Goal: Transaction & Acquisition: Purchase product/service

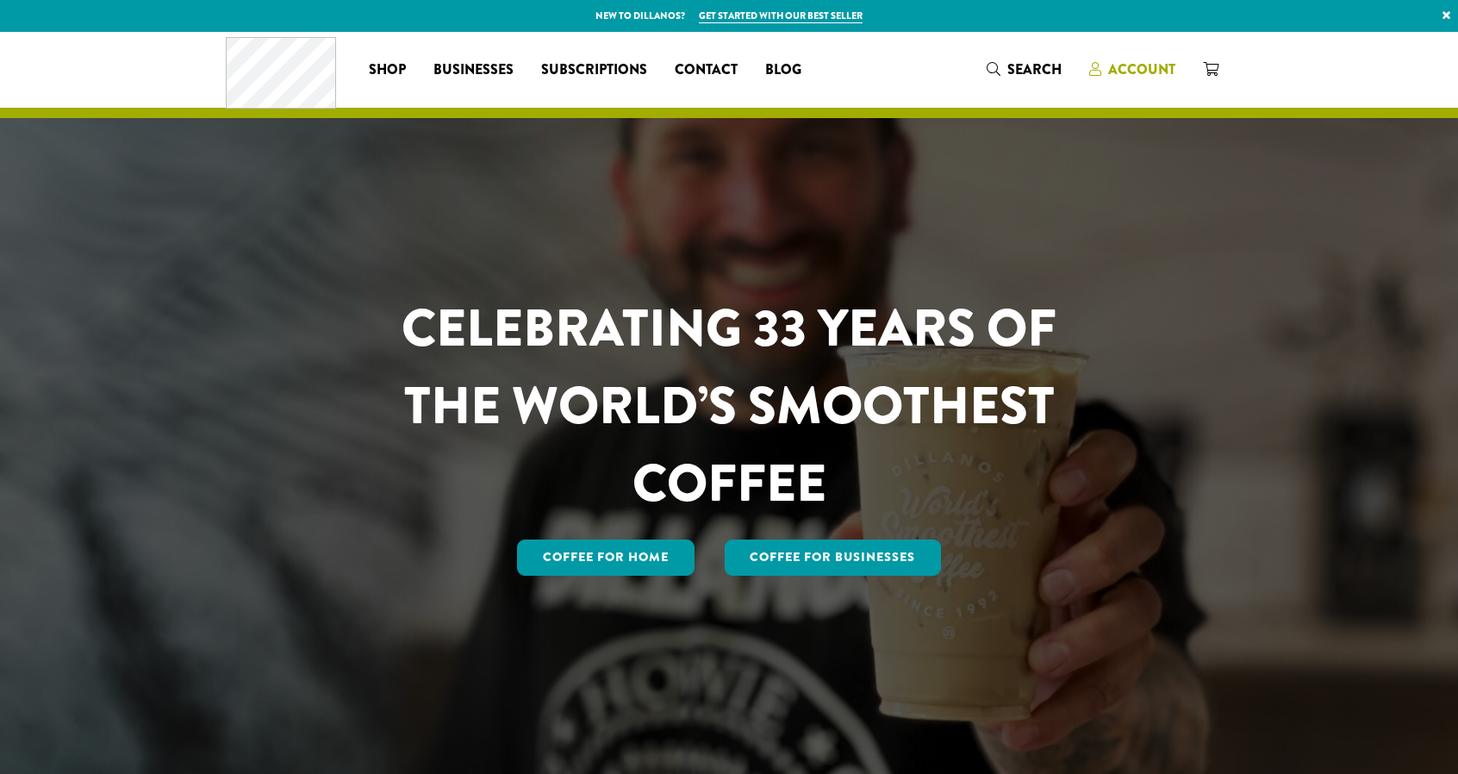
click at [1143, 65] on span "Account" at bounding box center [1141, 69] width 67 height 20
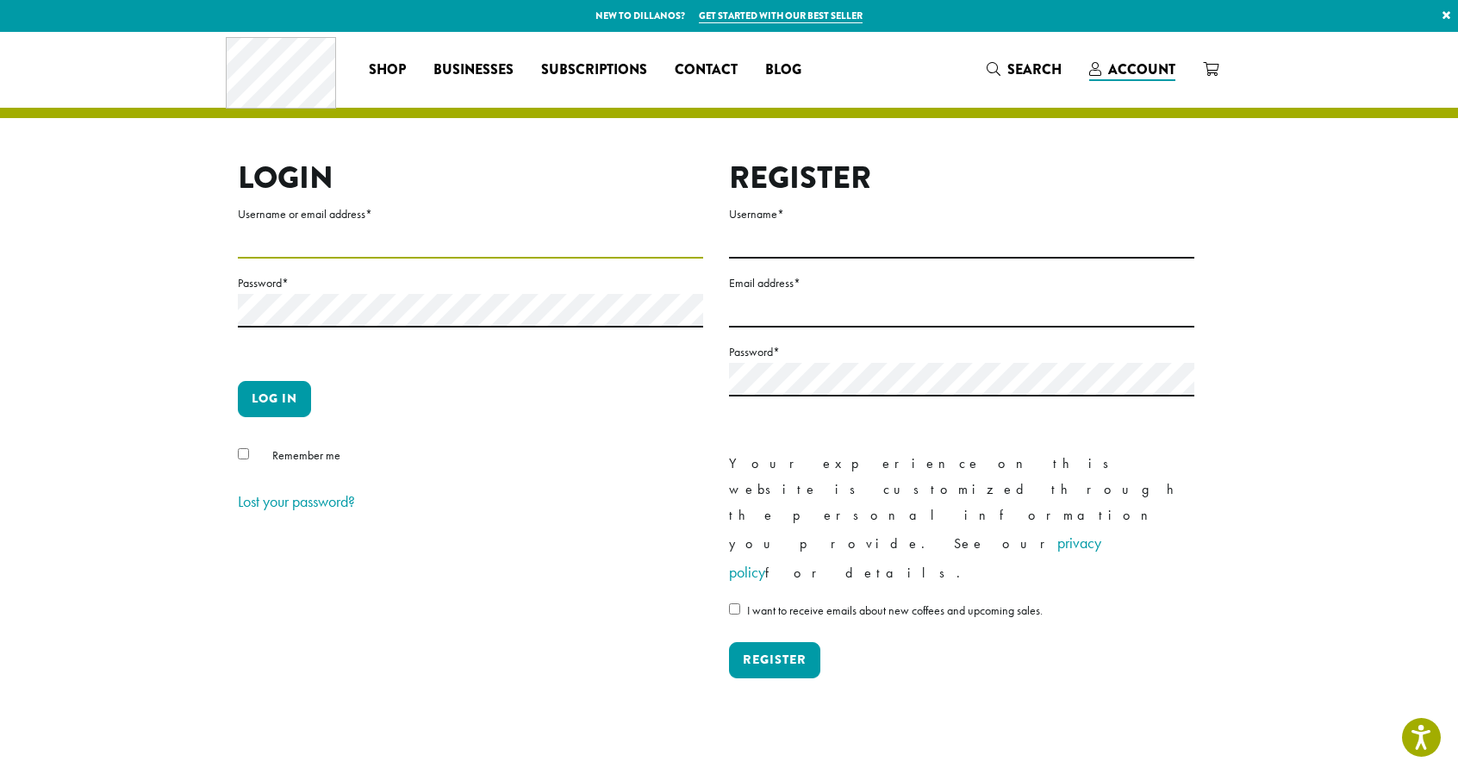
click at [259, 236] on input "Username or email address *" at bounding box center [470, 242] width 465 height 34
type input "**********"
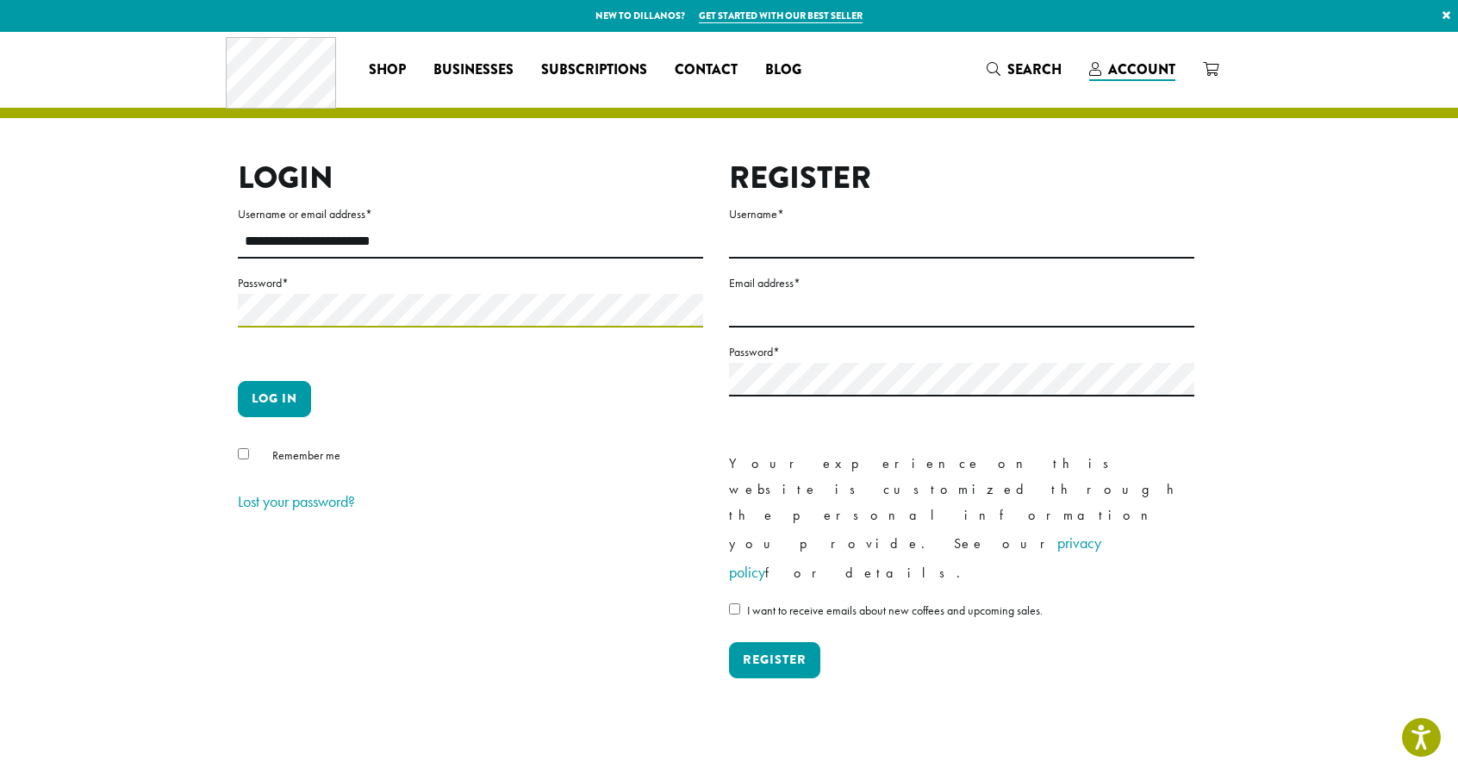
click at [238, 381] on button "Log in" at bounding box center [274, 399] width 73 height 36
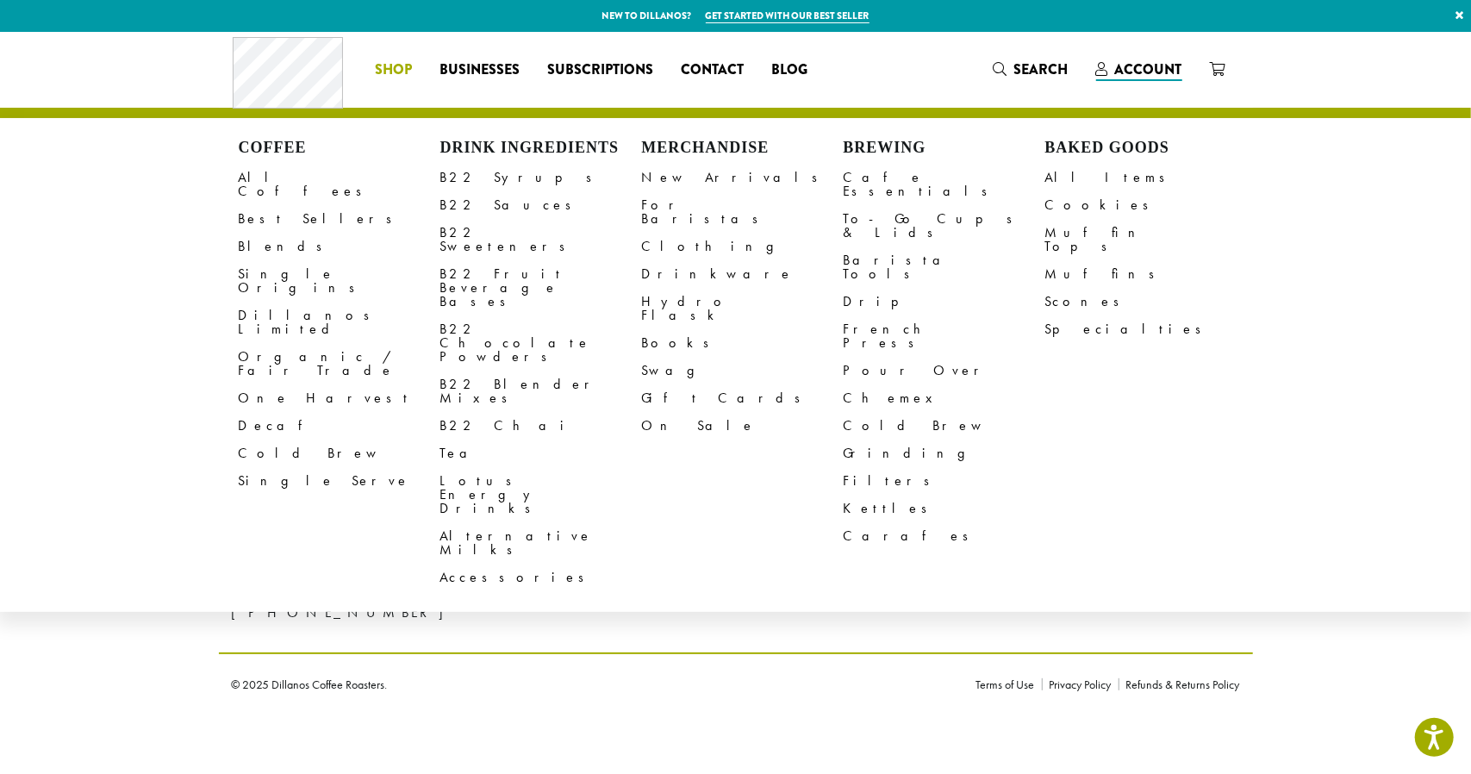
click at [409, 72] on span "Shop" at bounding box center [393, 70] width 37 height 22
click at [292, 180] on link "All Coffees" at bounding box center [340, 184] width 202 height 41
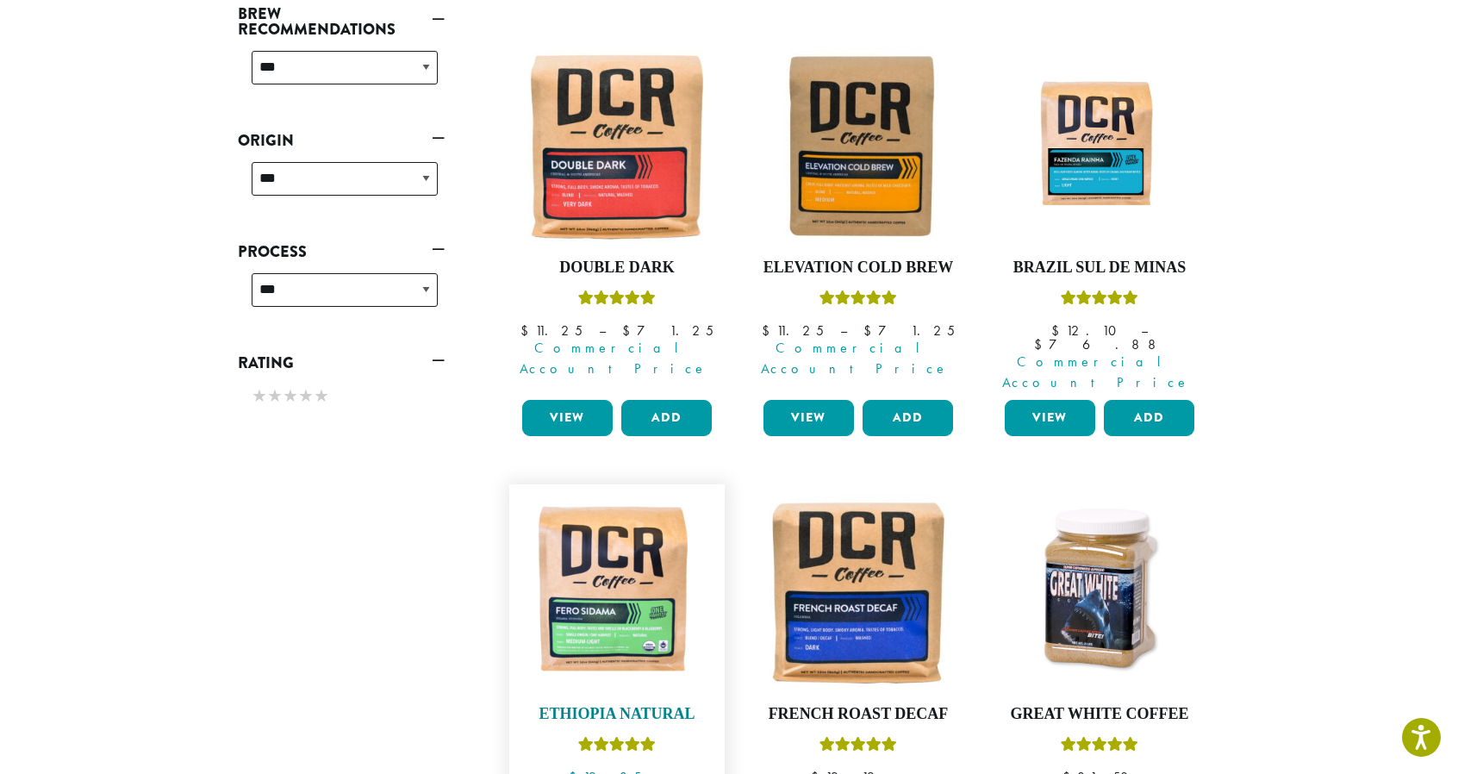
scroll to position [689, 0]
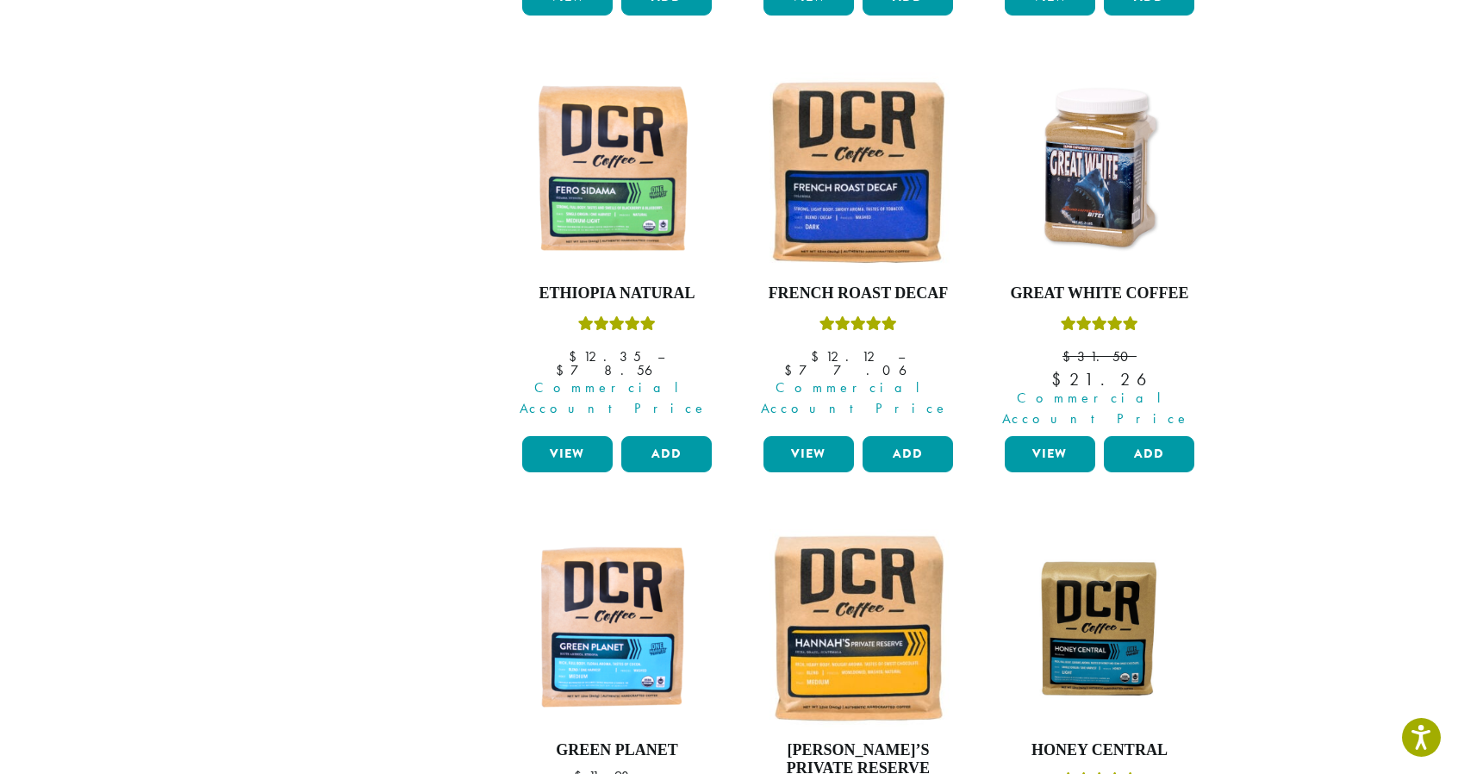
drag, startPoint x: 1359, startPoint y: 258, endPoint x: 1281, endPoint y: 594, distance: 344.9
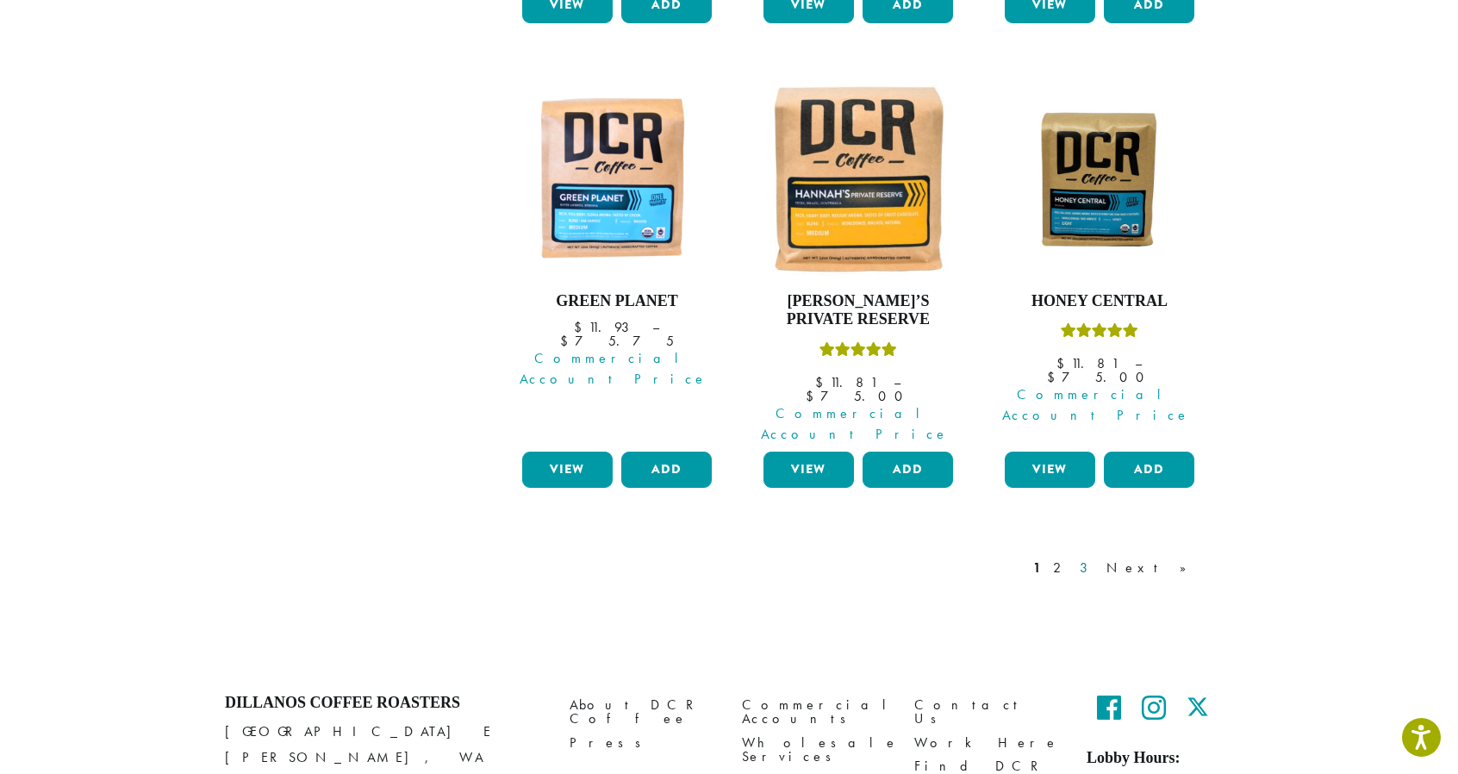
click at [1098, 558] on link "3" at bounding box center [1087, 568] width 22 height 21
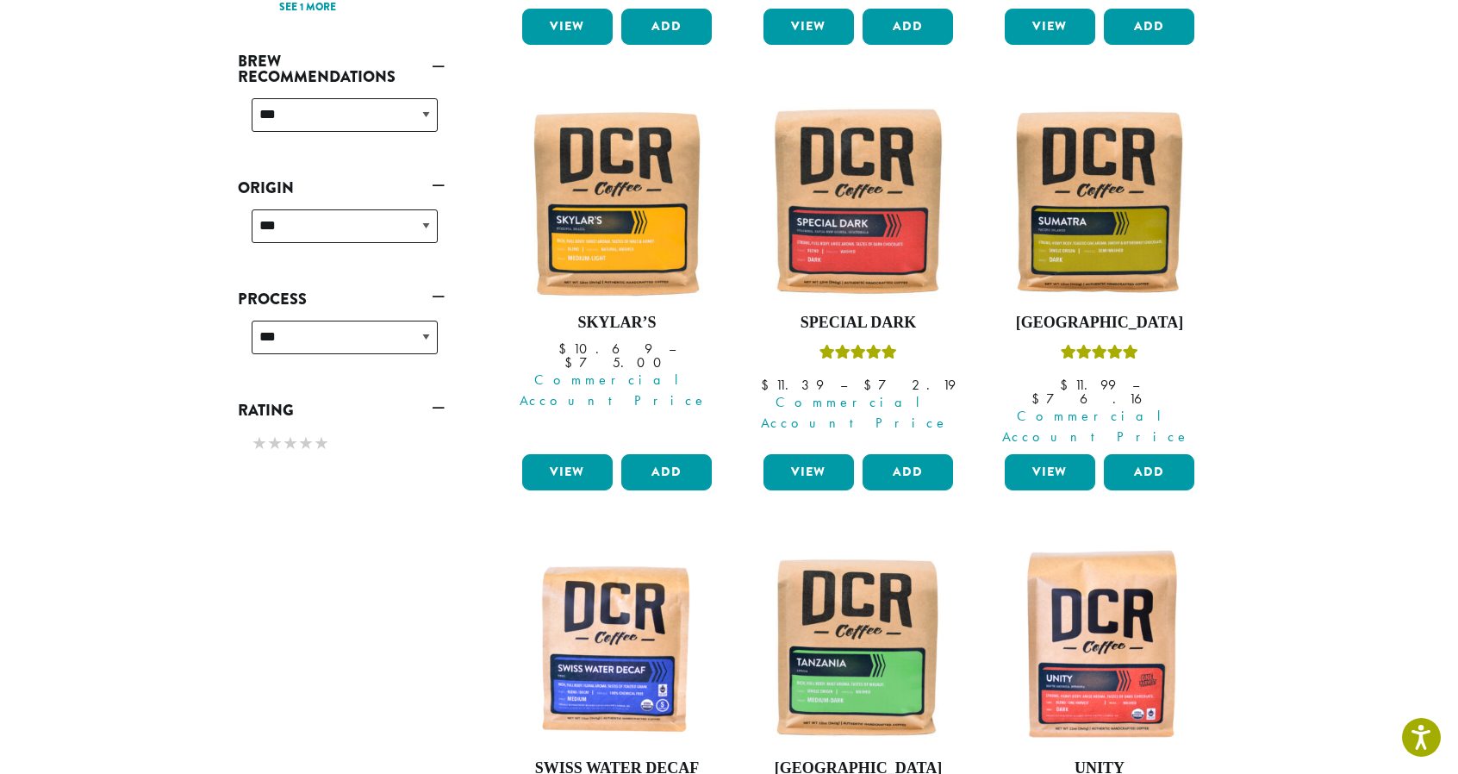
drag, startPoint x: 1401, startPoint y: 589, endPoint x: 1408, endPoint y: 327, distance: 262.9
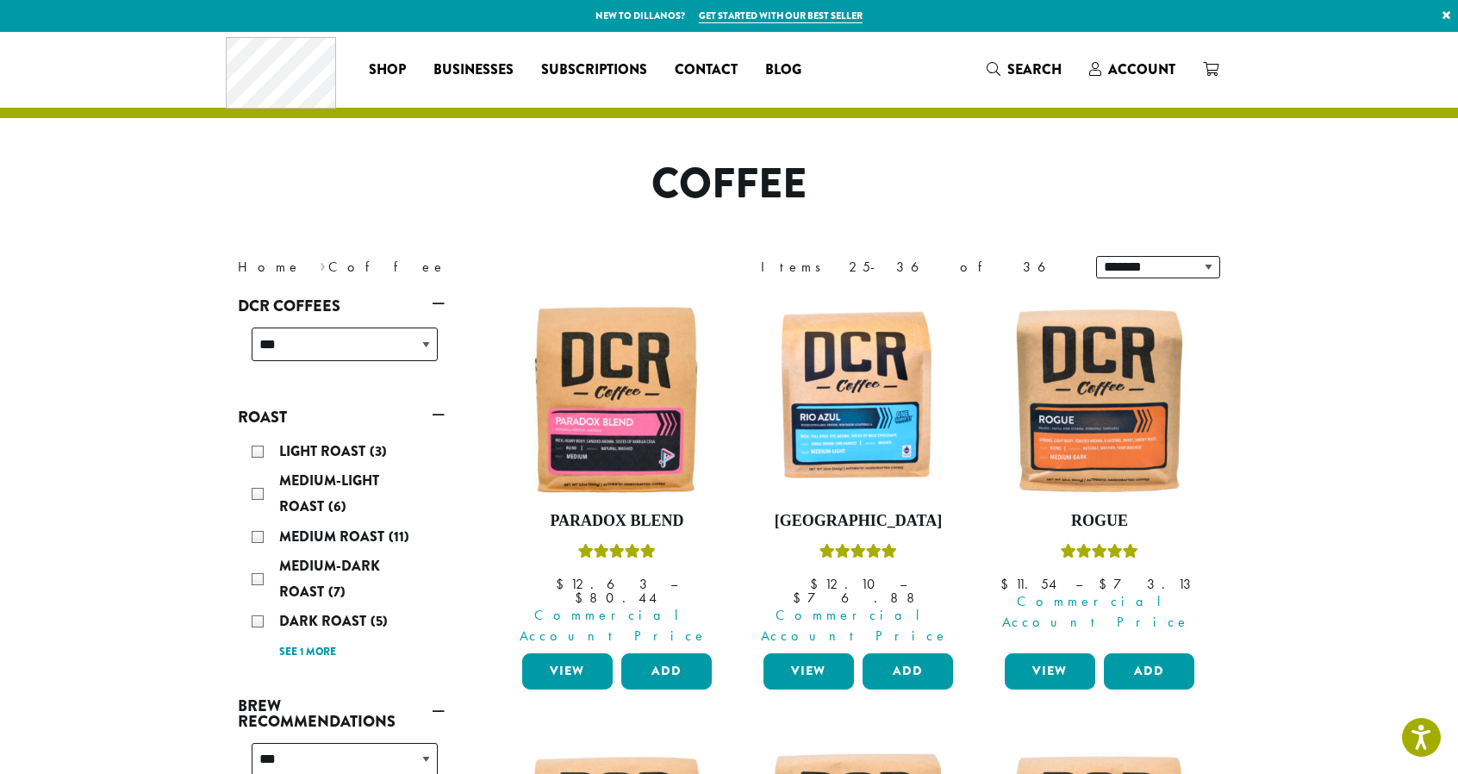
drag, startPoint x: 1318, startPoint y: 347, endPoint x: 1320, endPoint y: 110, distance: 237.0
click at [894, 448] on img at bounding box center [858, 399] width 198 height 198
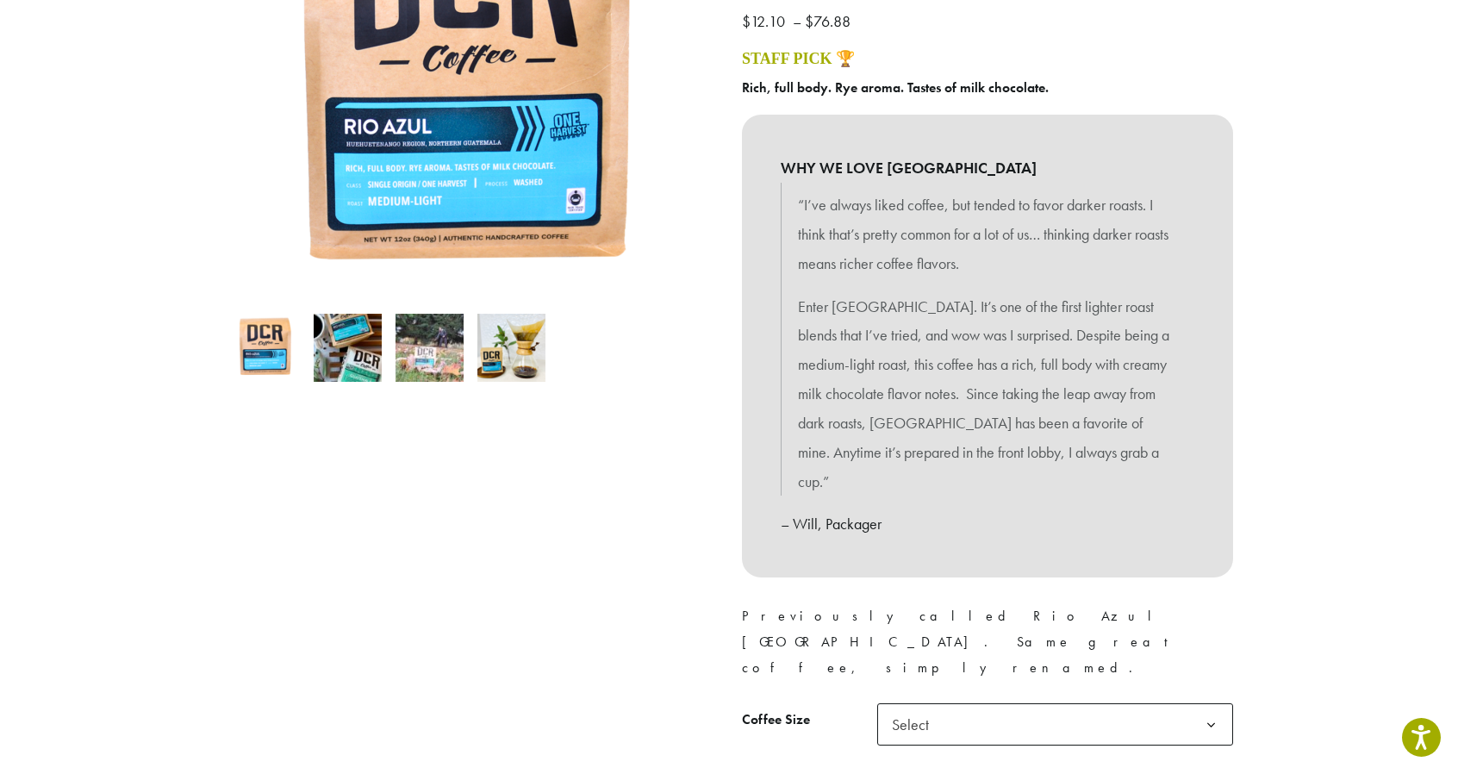
scroll to position [537, 0]
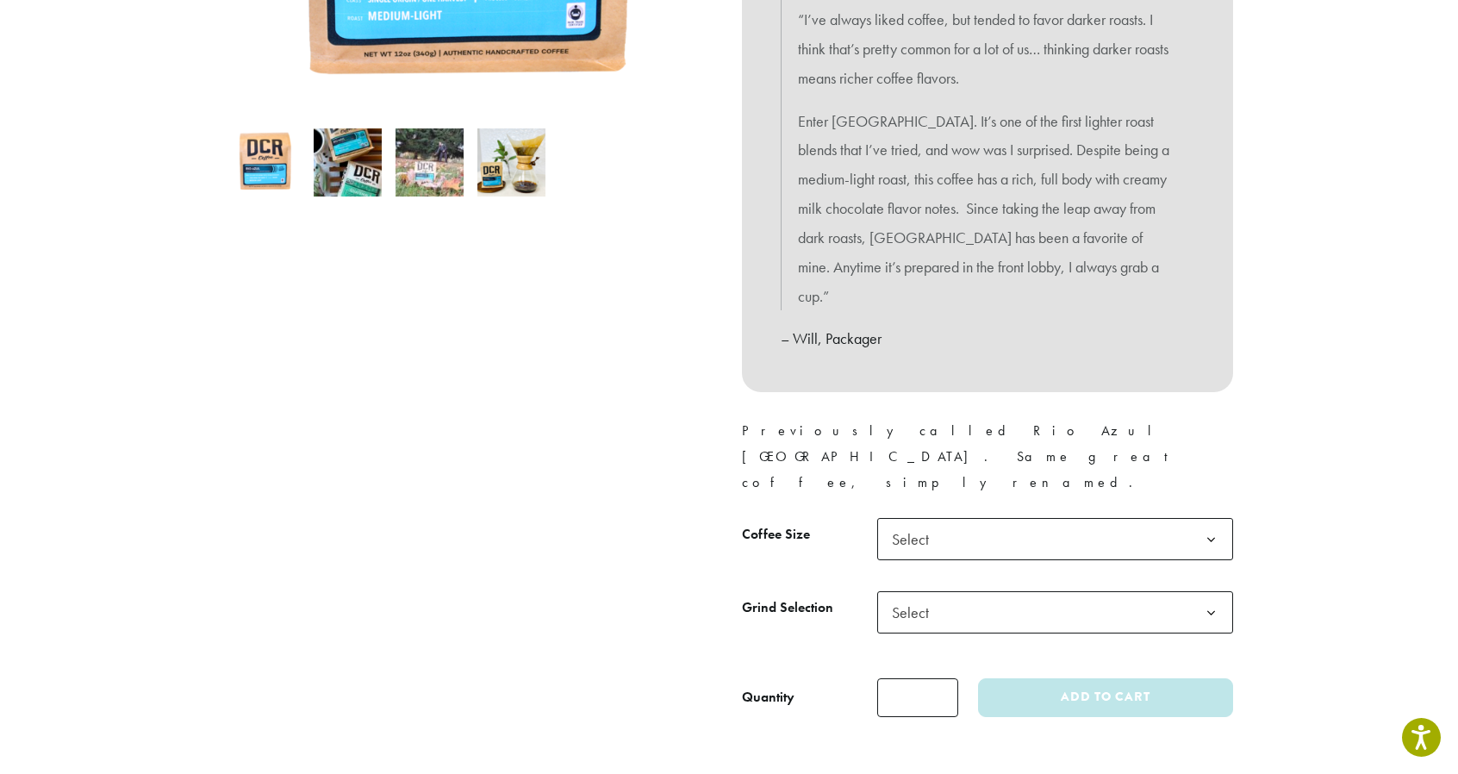
drag, startPoint x: 1307, startPoint y: 487, endPoint x: 1262, endPoint y: 659, distance: 178.3
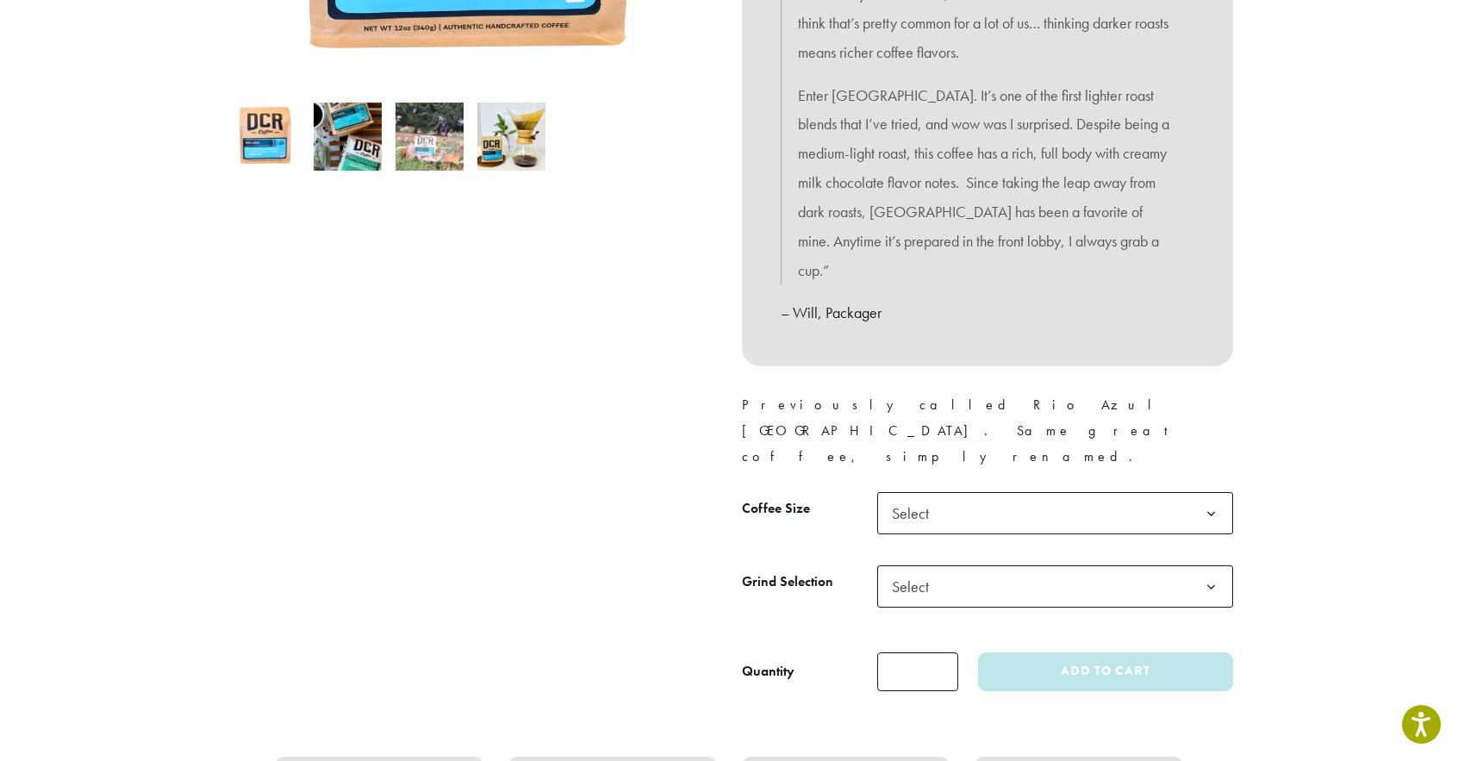
click at [1127, 492] on span "Select" at bounding box center [1055, 513] width 356 height 42
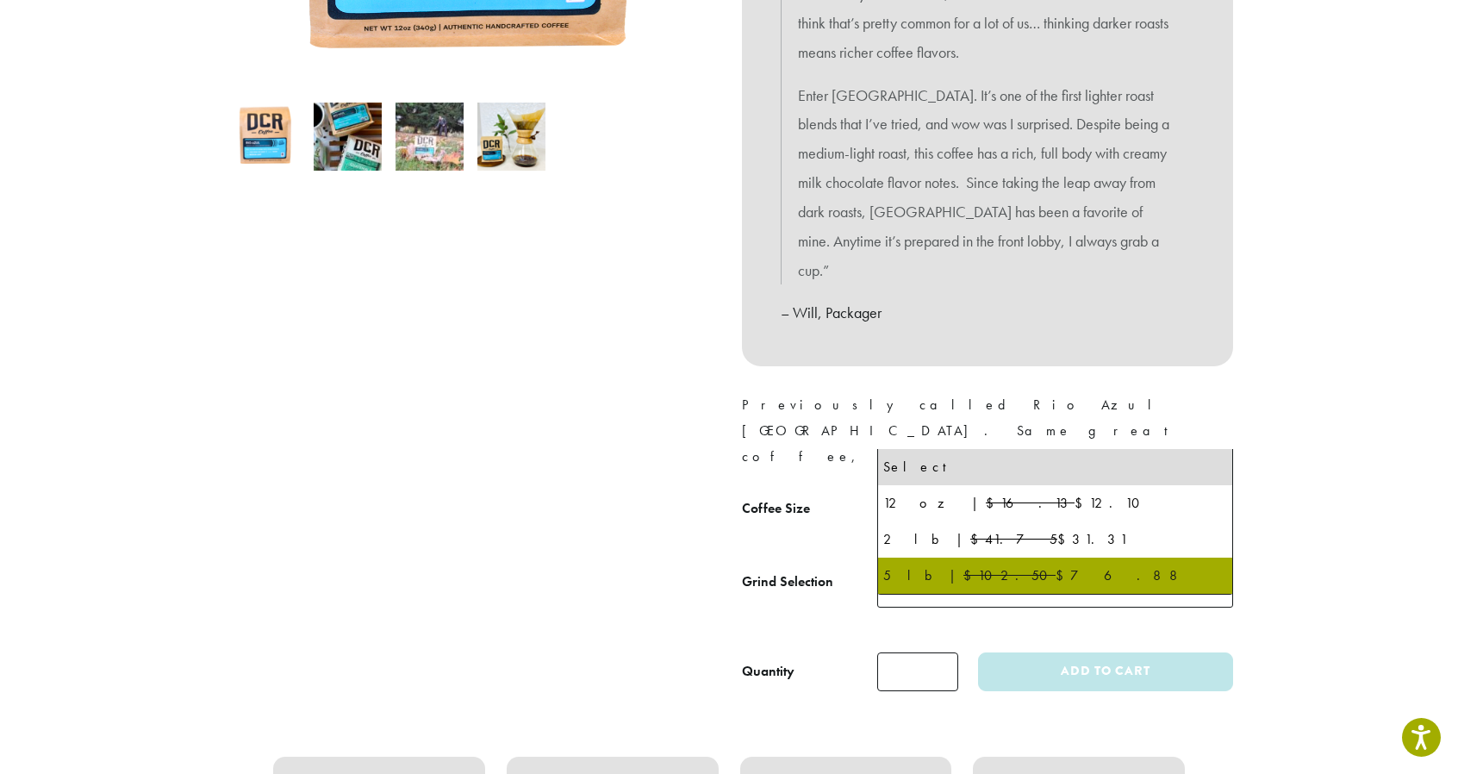
select select "**********"
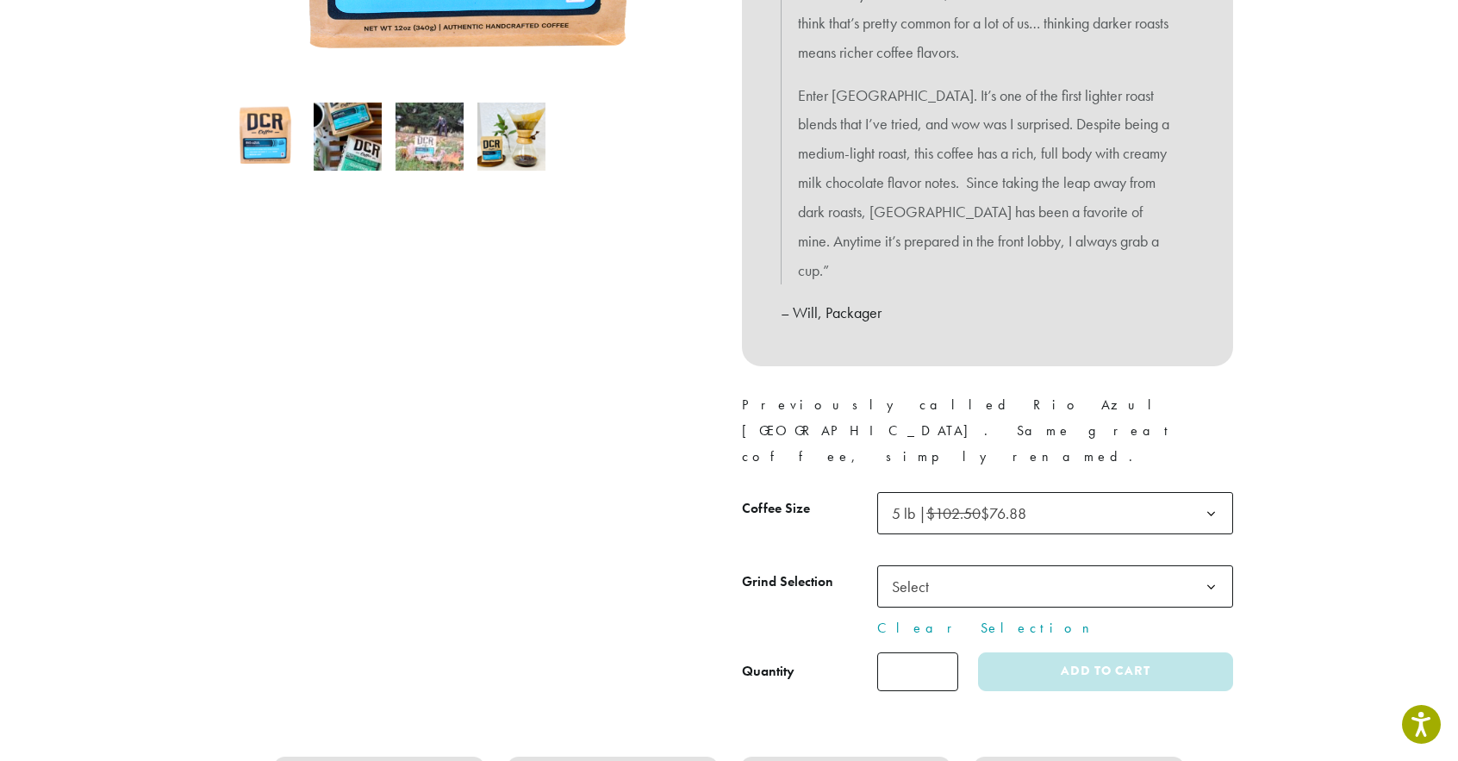
click at [1040, 565] on span "Select" at bounding box center [1055, 586] width 356 height 42
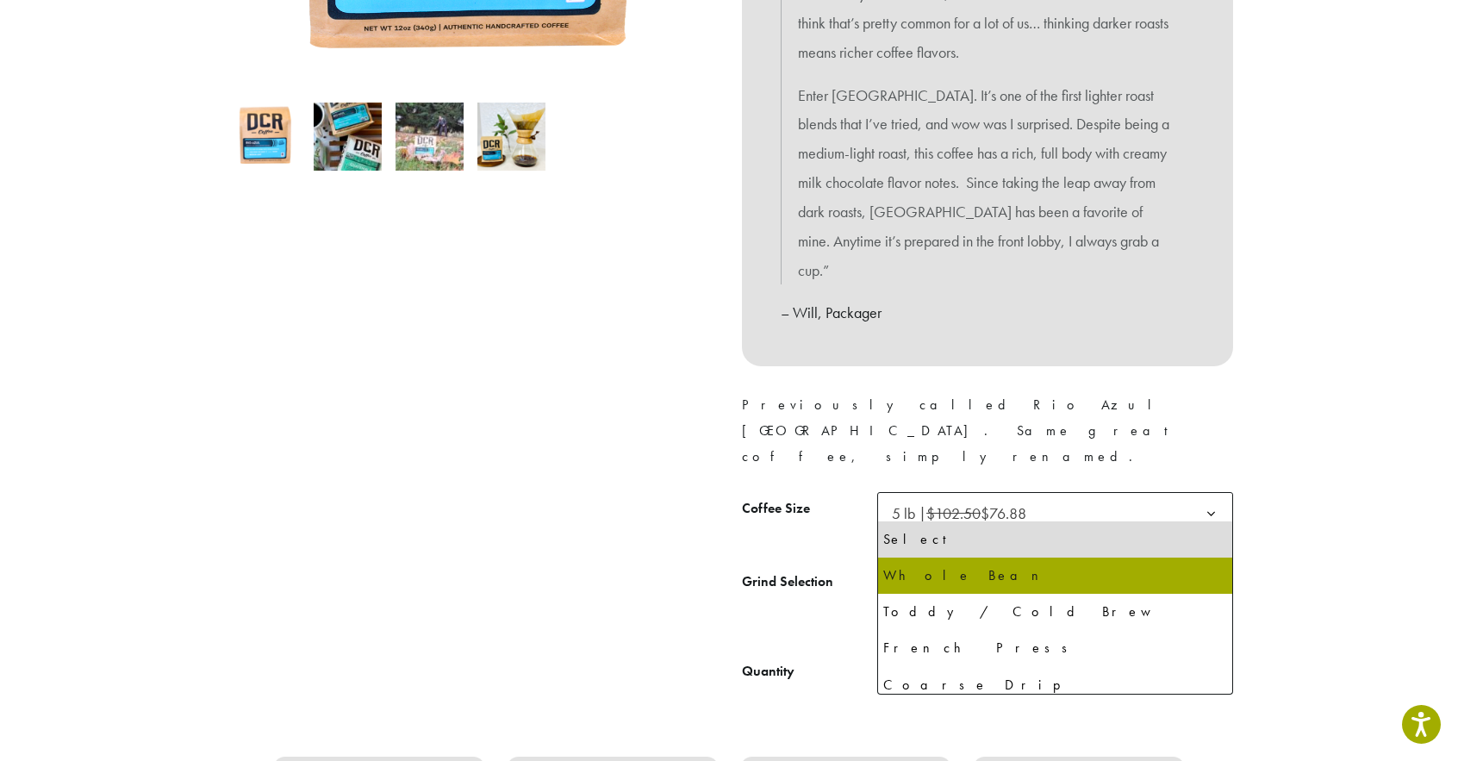
select select "**********"
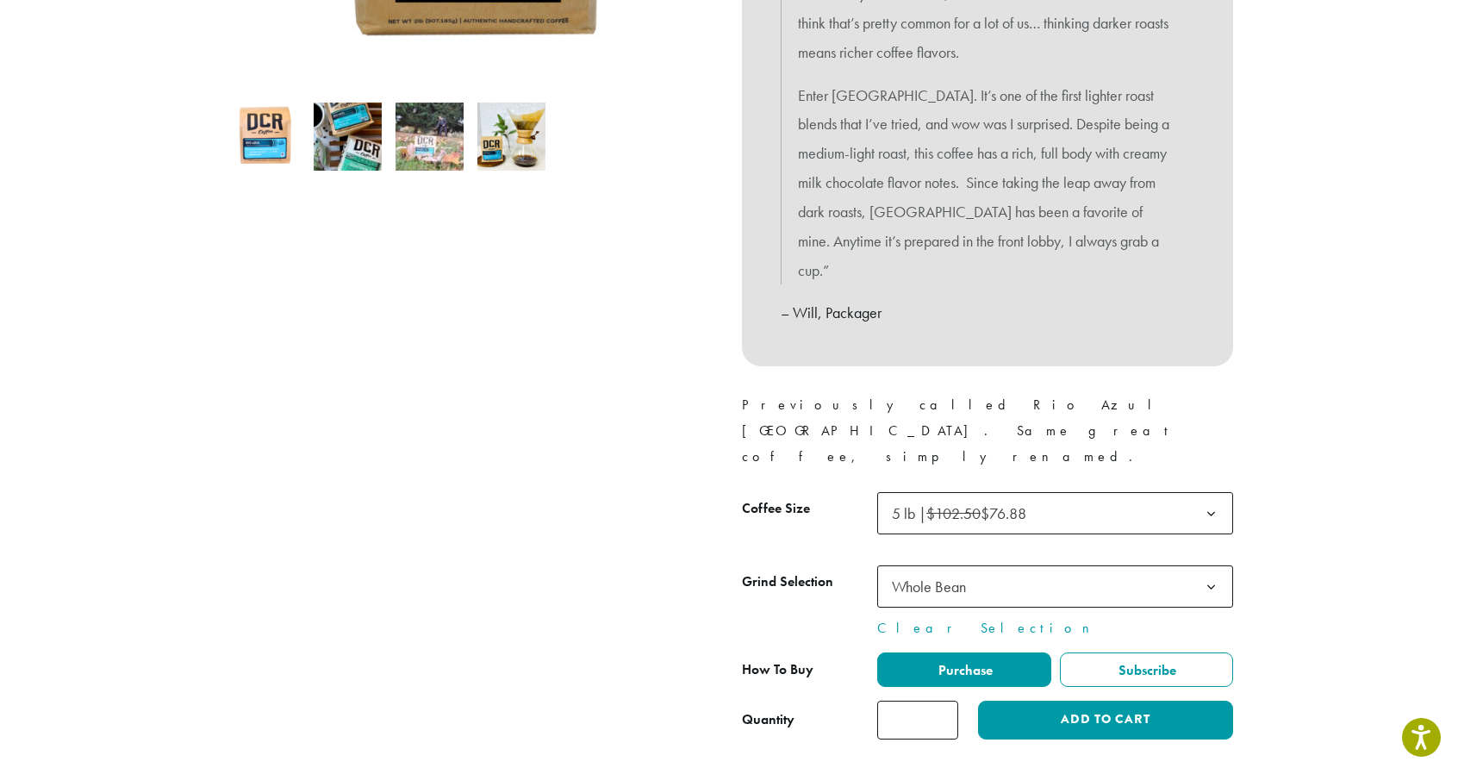
click at [926, 701] on input "*" at bounding box center [917, 720] width 81 height 39
drag, startPoint x: 926, startPoint y: 639, endPoint x: 908, endPoint y: 624, distance: 23.8
click at [908, 701] on input "*" at bounding box center [917, 720] width 81 height 39
type input "*"
click at [338, 327] on div at bounding box center [470, 198] width 517 height 1082
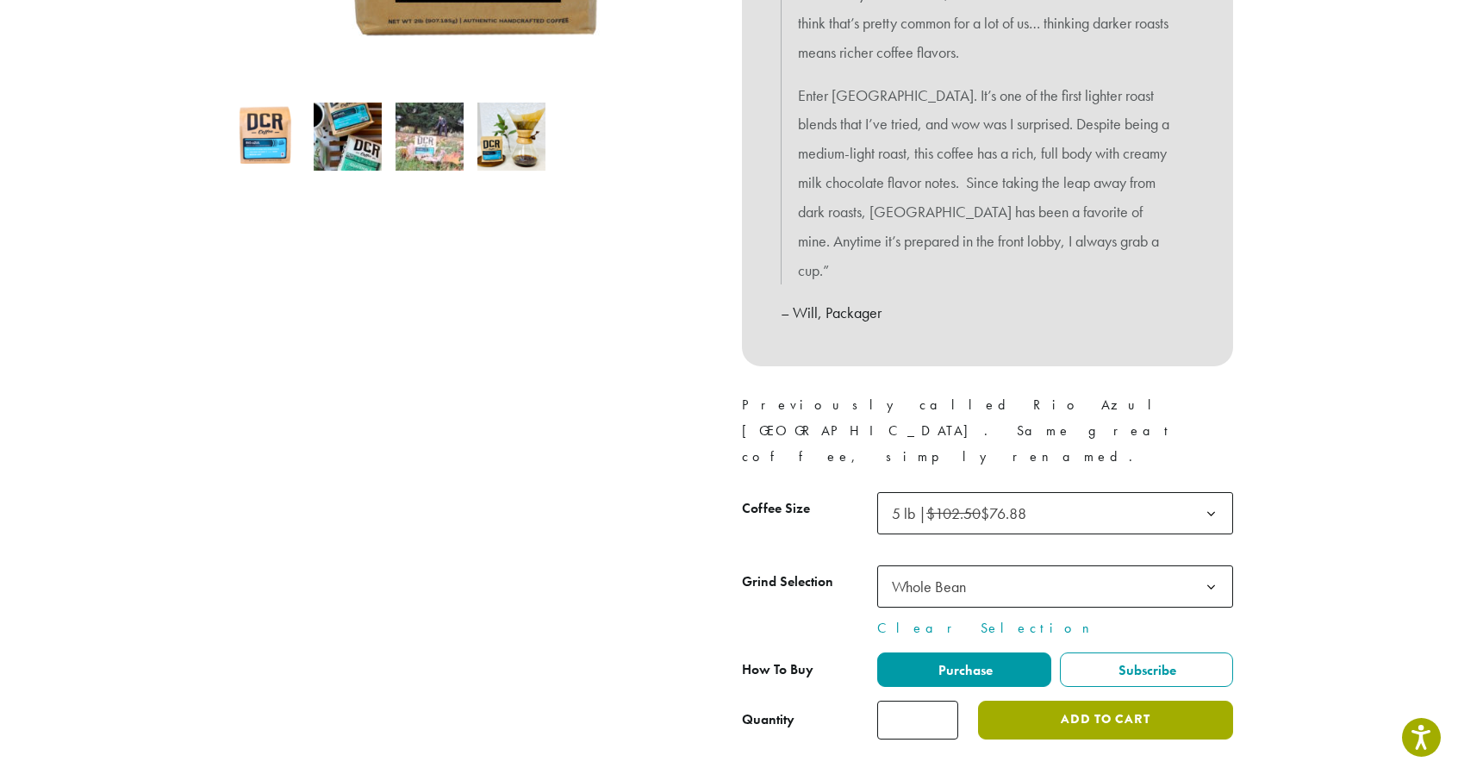
click at [1102, 701] on button "Add to cart" at bounding box center [1105, 720] width 255 height 39
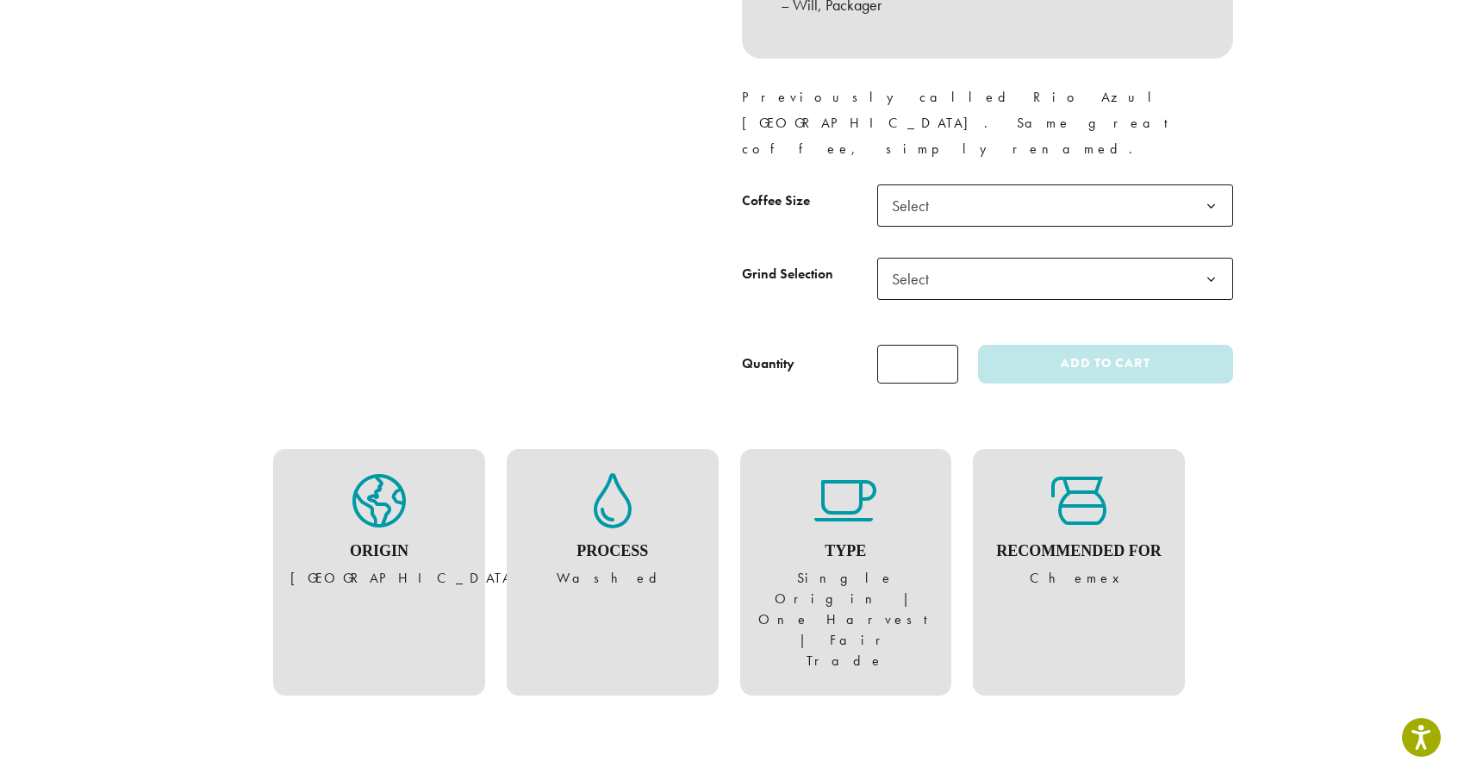
scroll to position [847, 0]
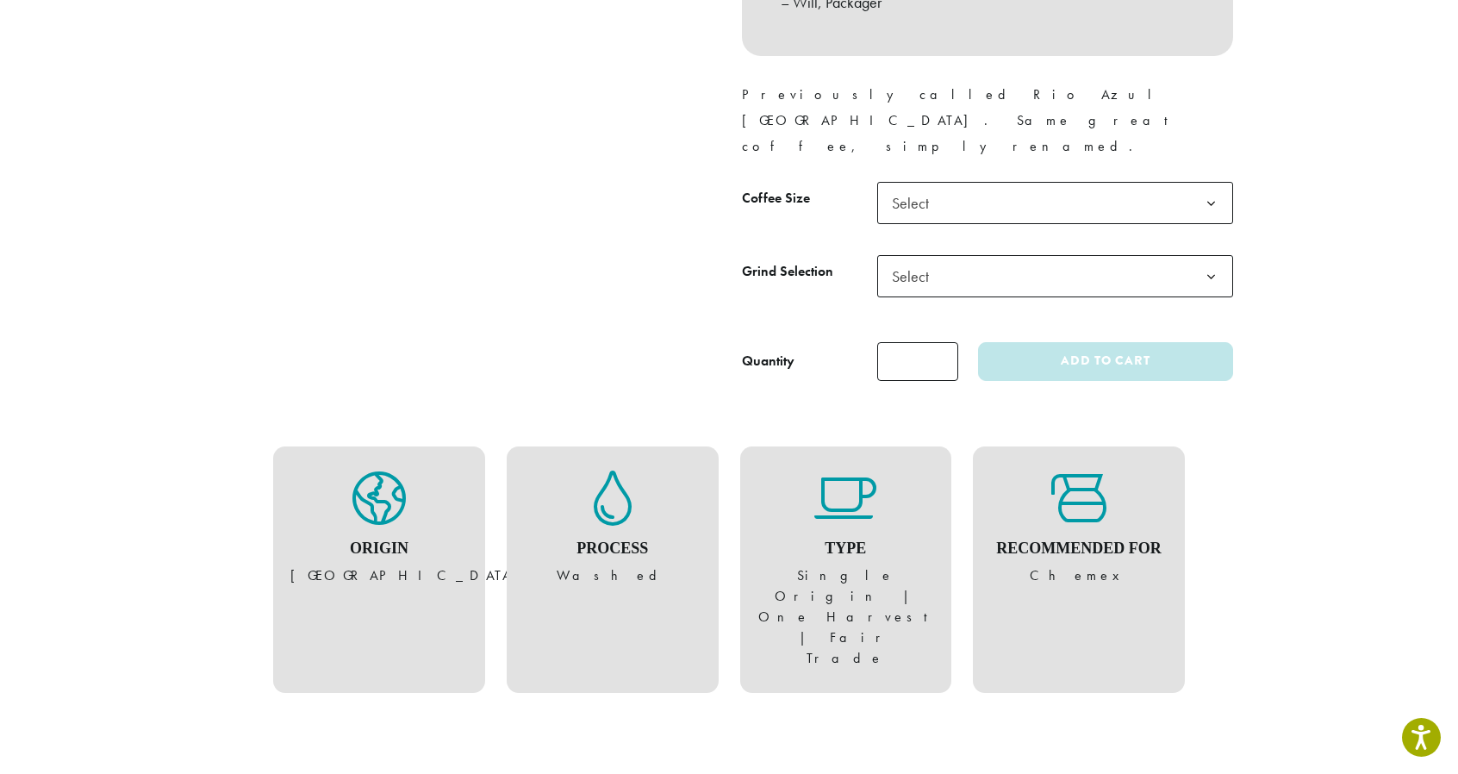
click at [1077, 182] on span "Select" at bounding box center [1055, 203] width 356 height 42
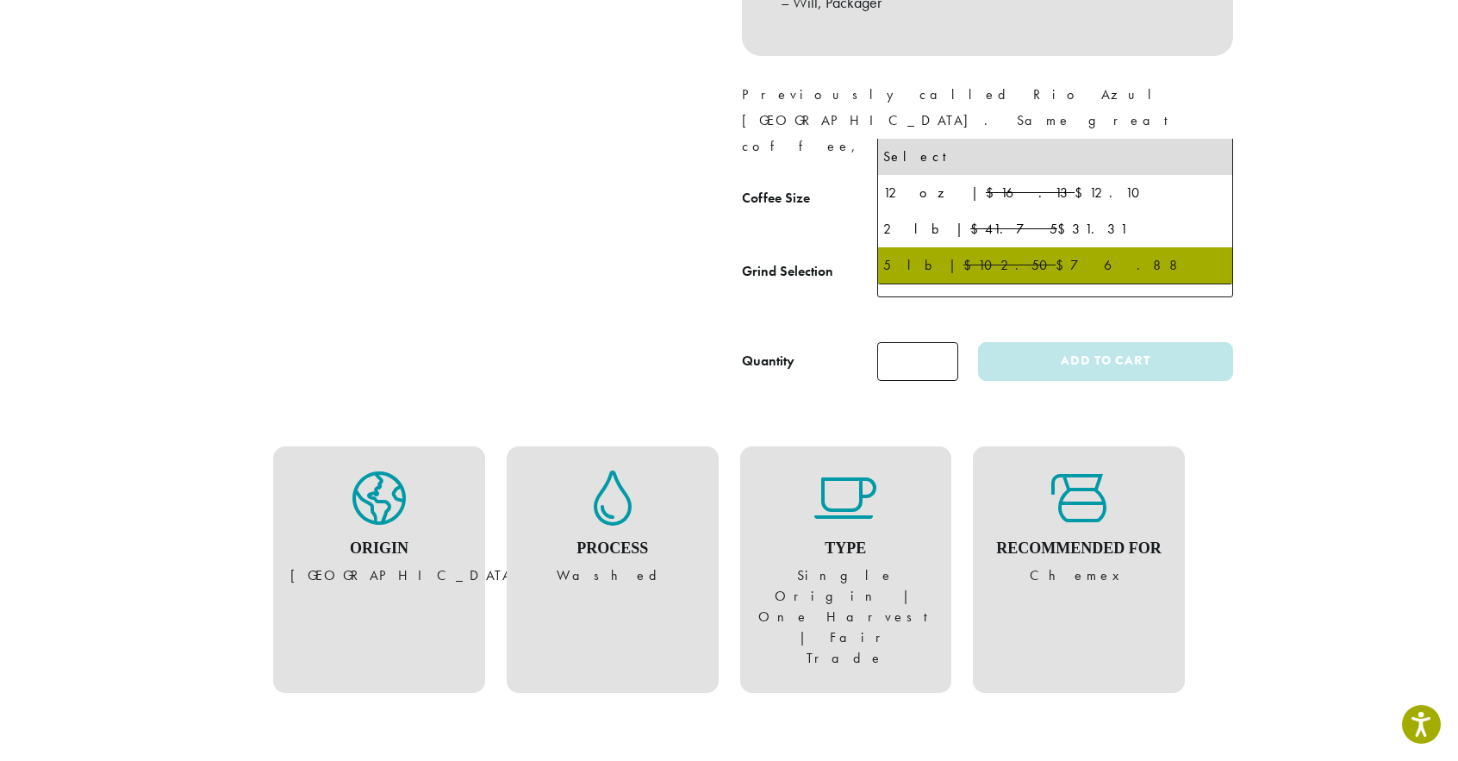
select select "**********"
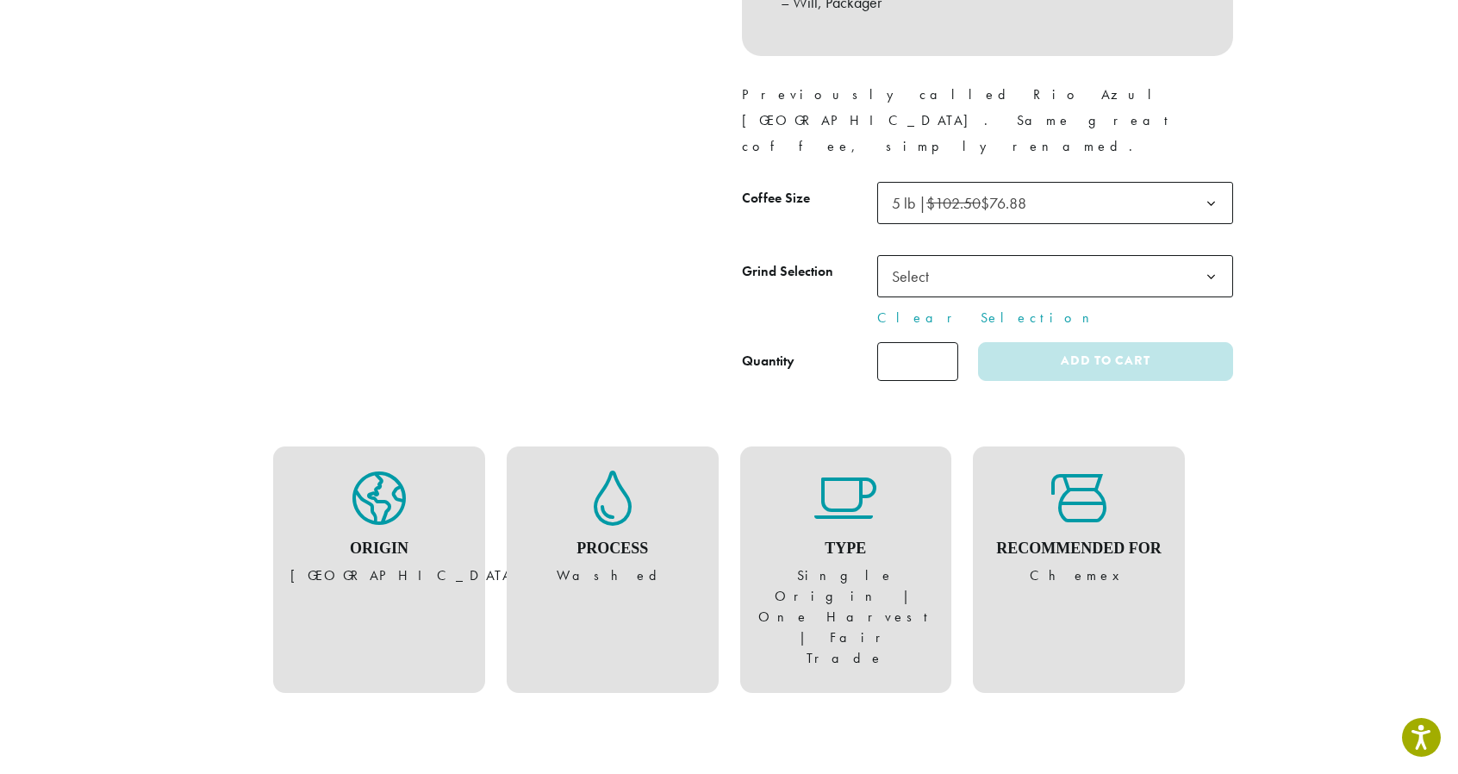
click at [1046, 255] on span "Select" at bounding box center [1055, 276] width 356 height 42
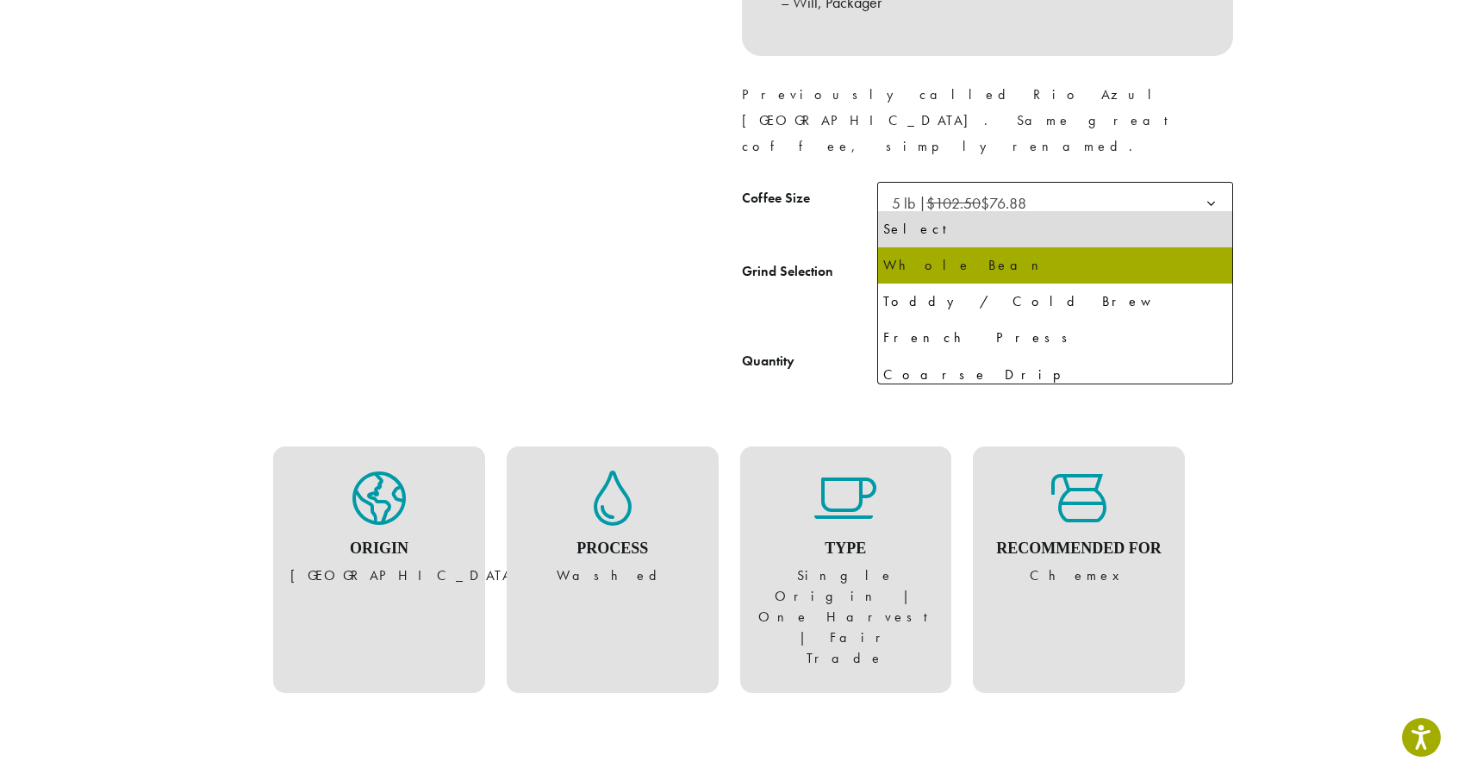
select select "**********"
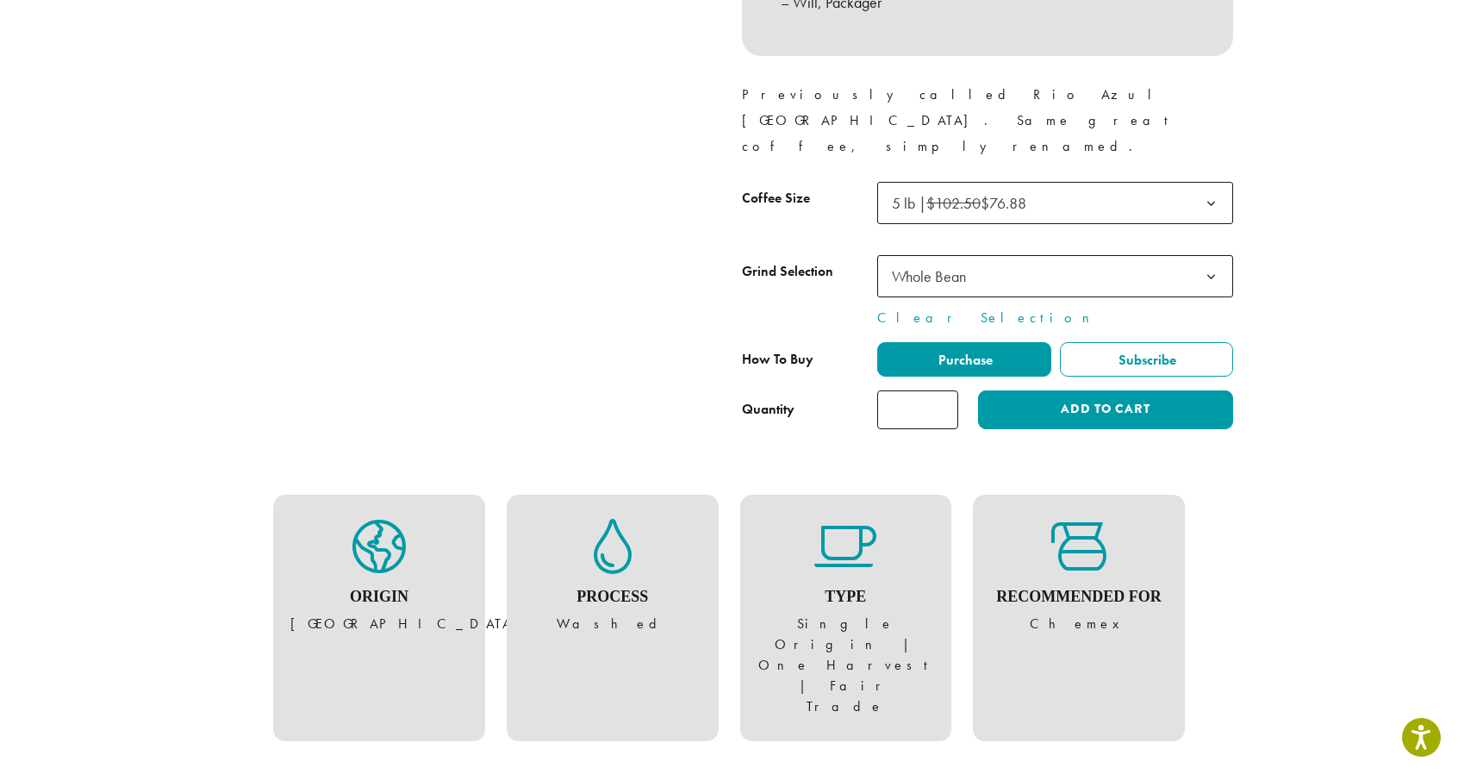
click at [926, 390] on input "*" at bounding box center [917, 409] width 81 height 39
type input "*"
click at [1031, 390] on button "Add to cart" at bounding box center [1105, 409] width 255 height 39
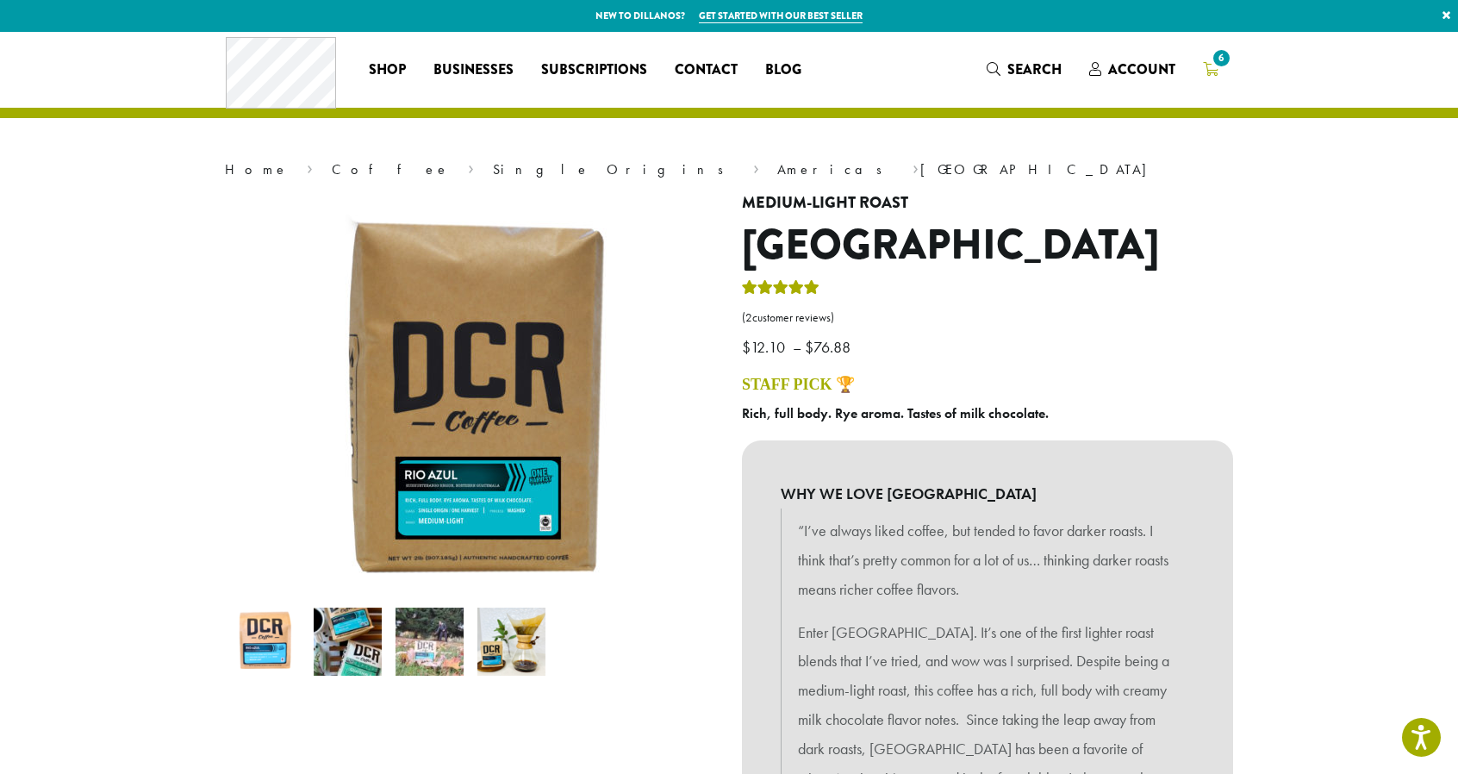
click at [1205, 59] on link "6" at bounding box center [1210, 69] width 43 height 28
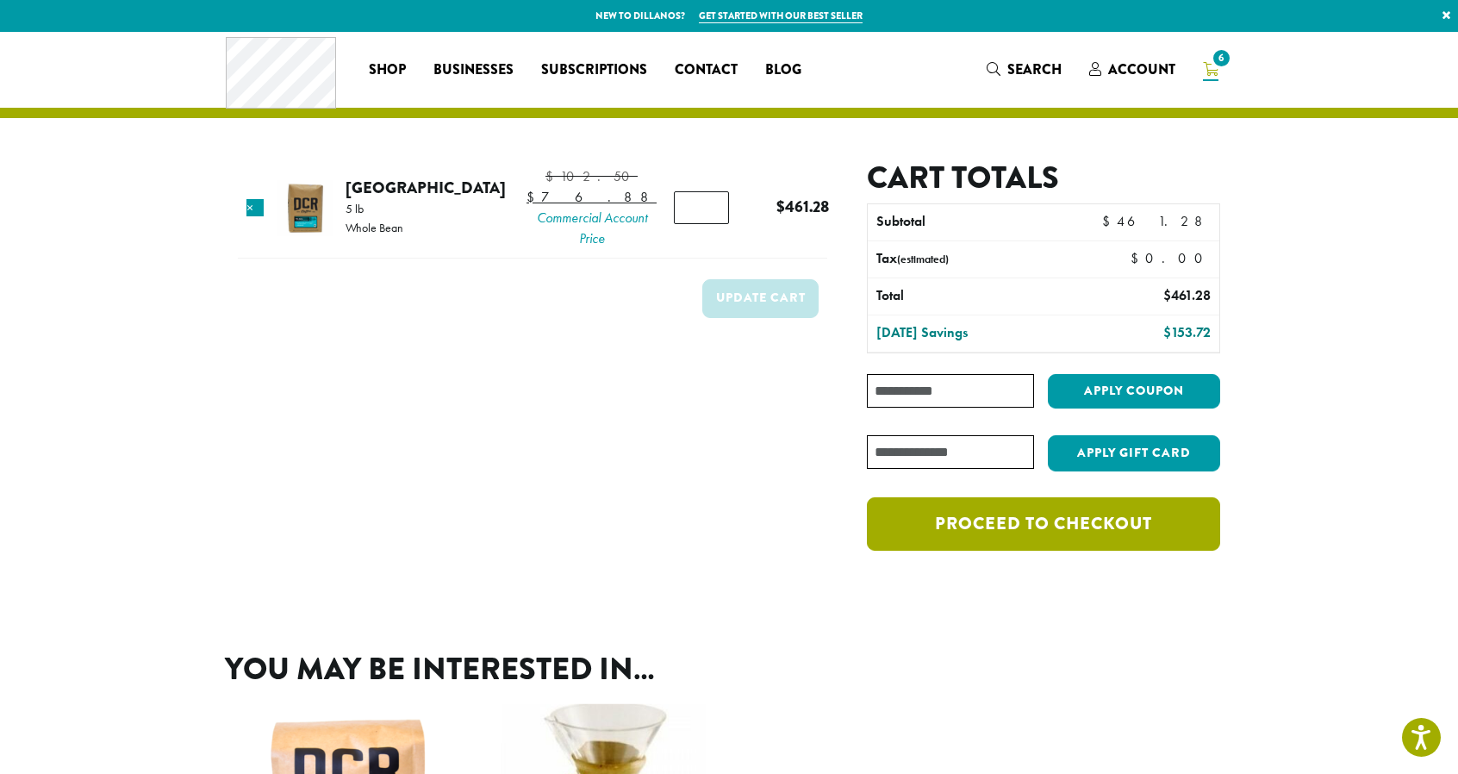
click at [1098, 507] on link "Proceed to checkout" at bounding box center [1043, 523] width 353 height 53
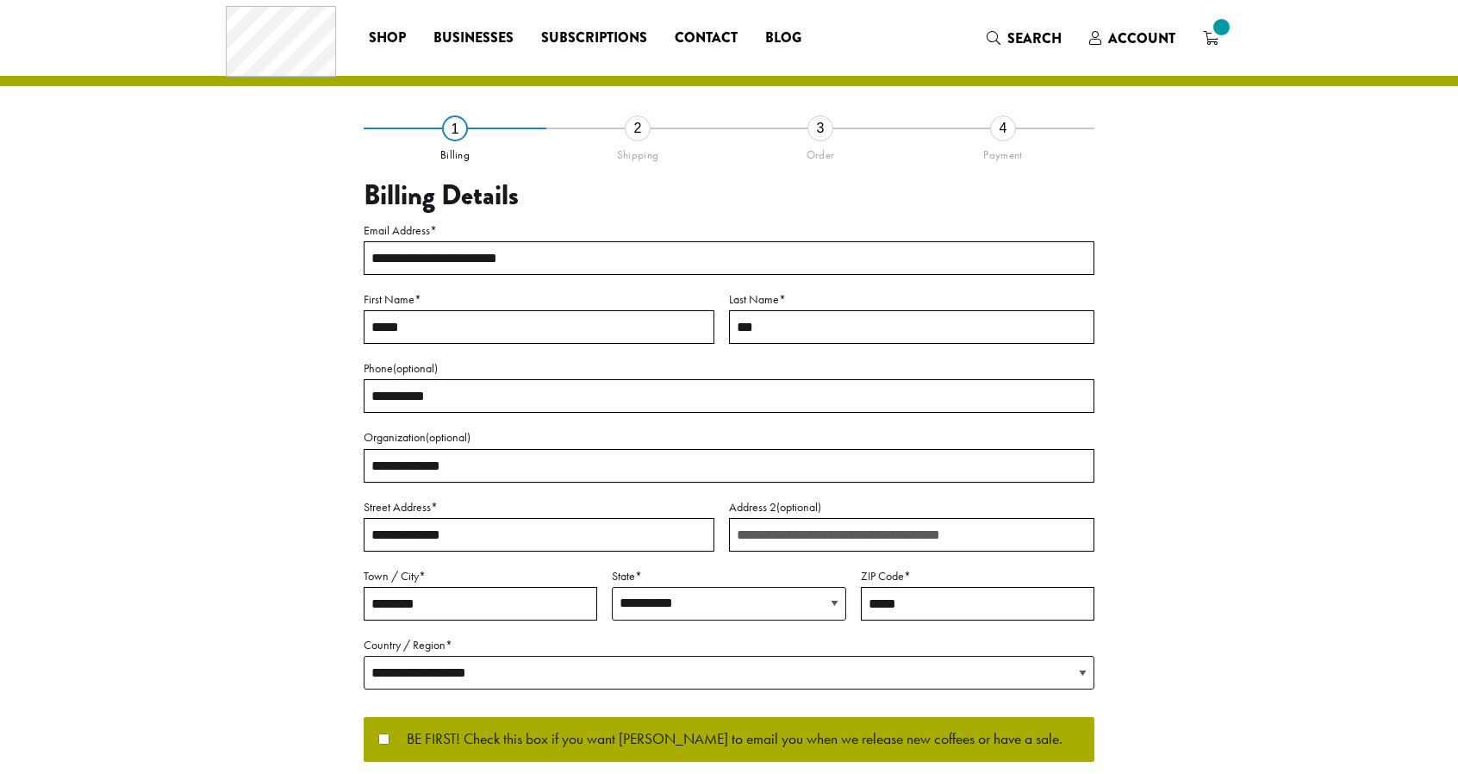
select select "**"
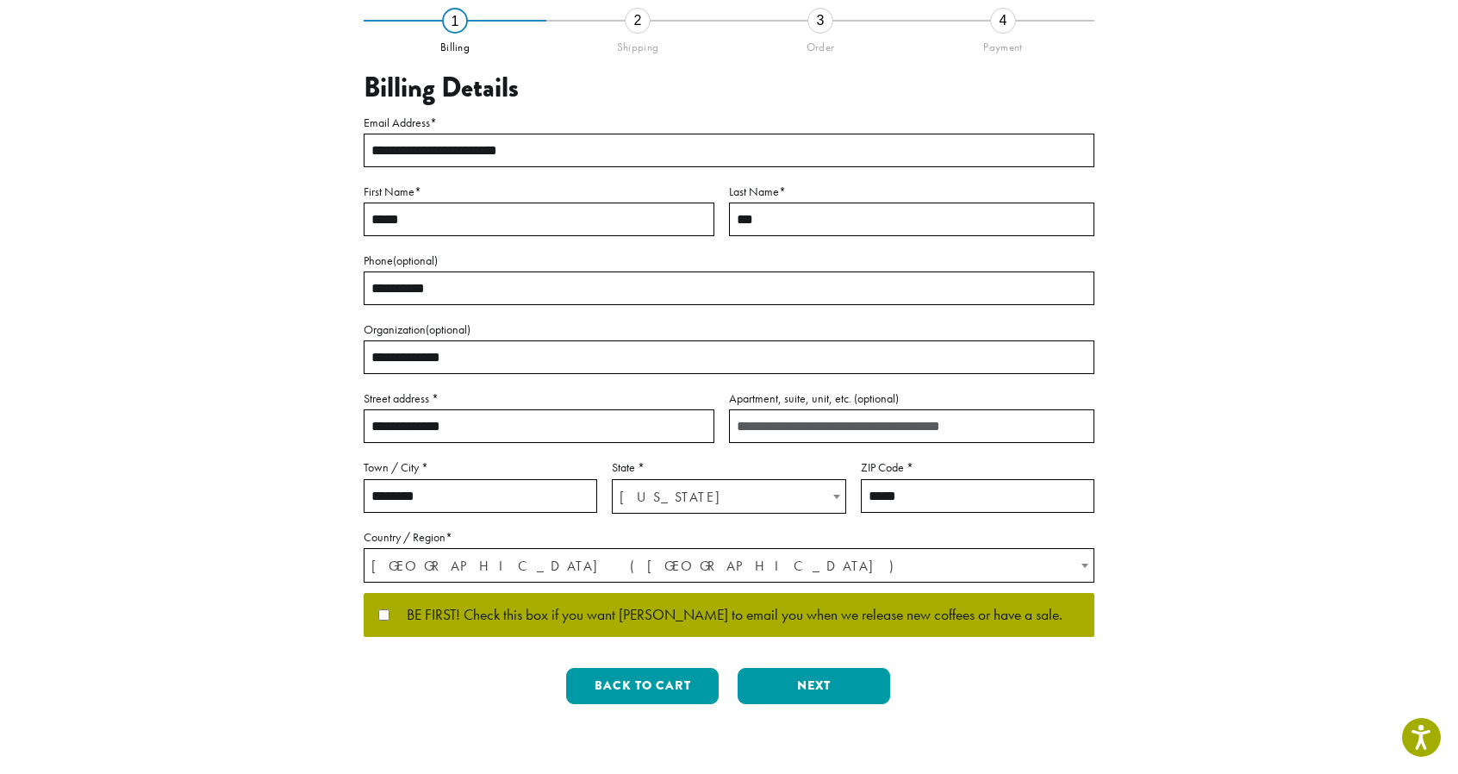
scroll to position [172, 0]
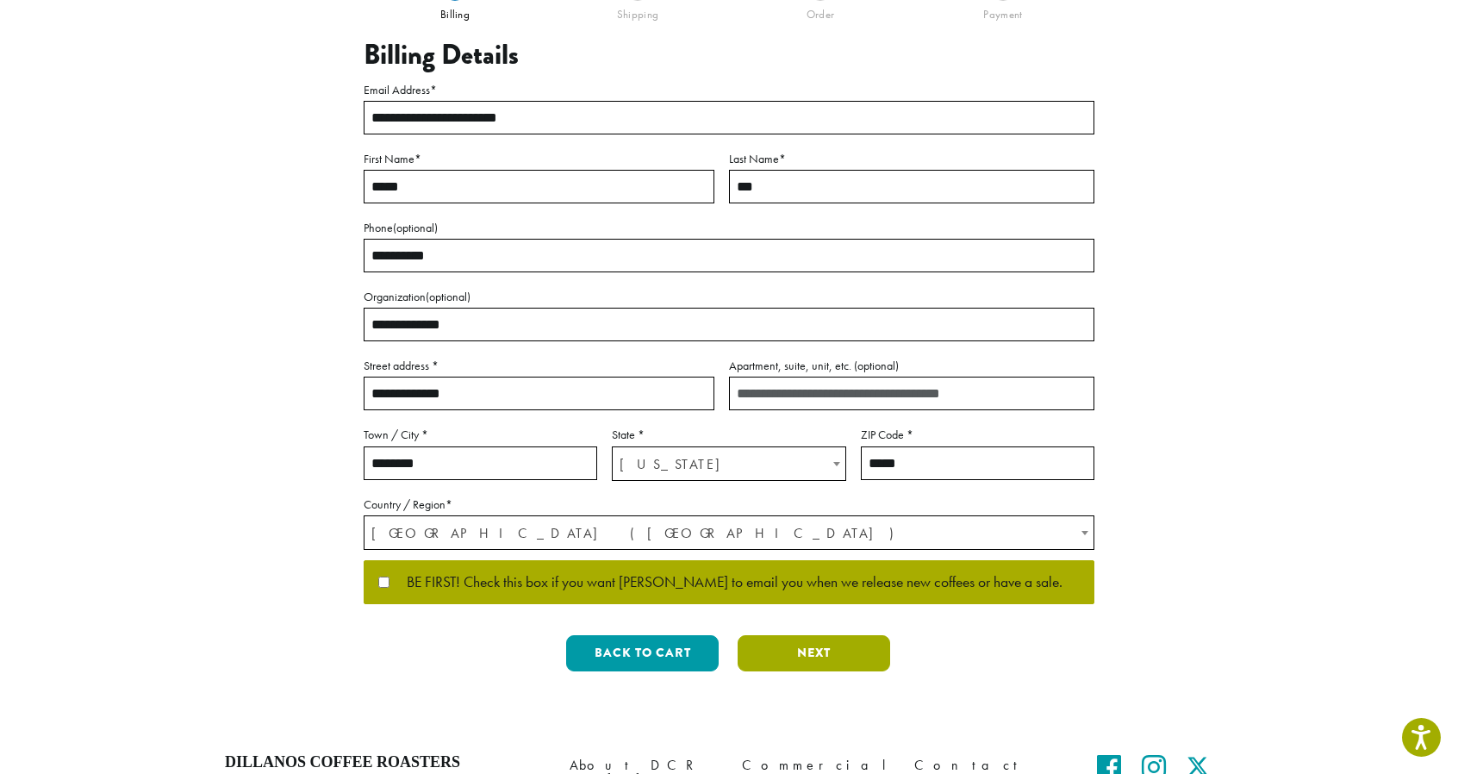
click at [796, 647] on button "Next" at bounding box center [814, 653] width 153 height 36
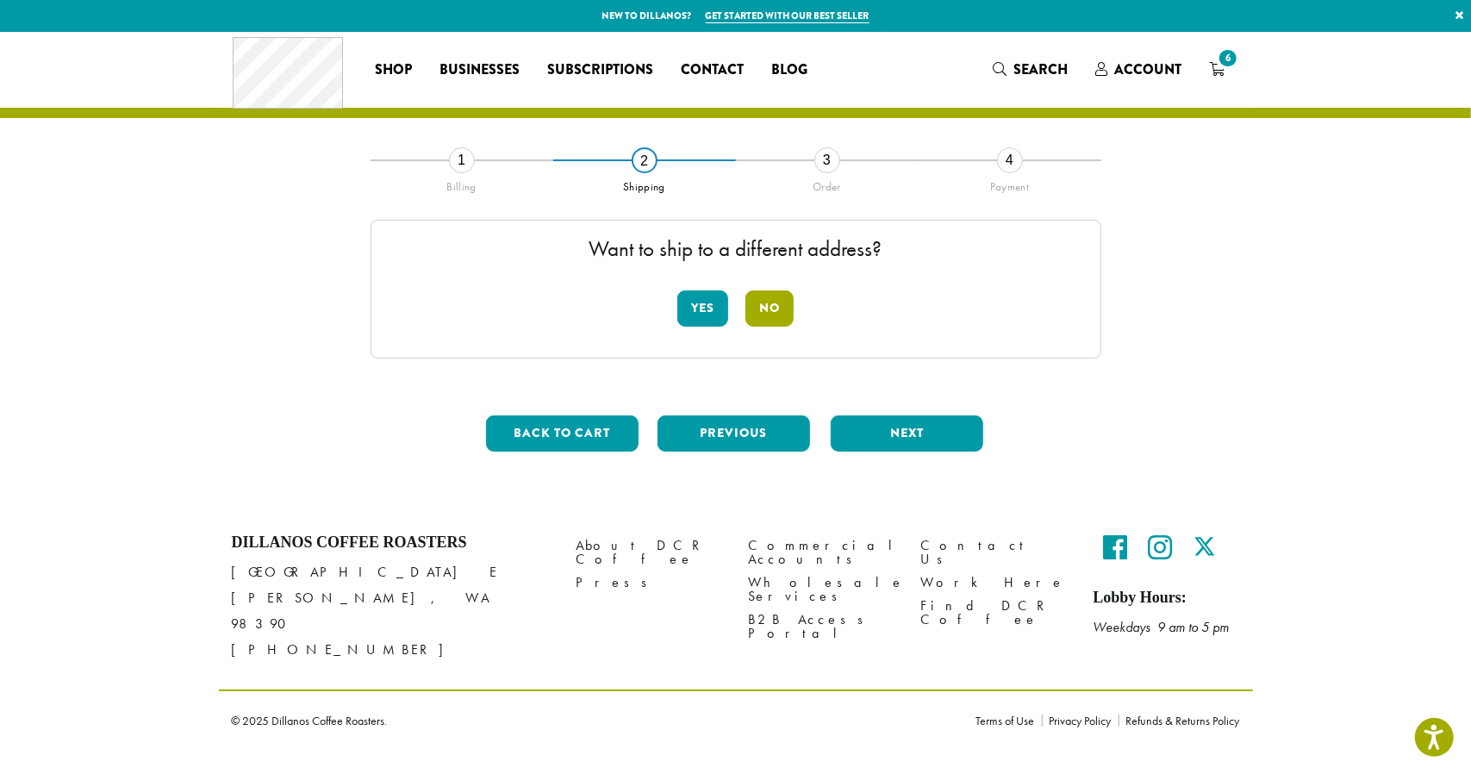
click at [779, 304] on button "No" at bounding box center [769, 308] width 48 height 36
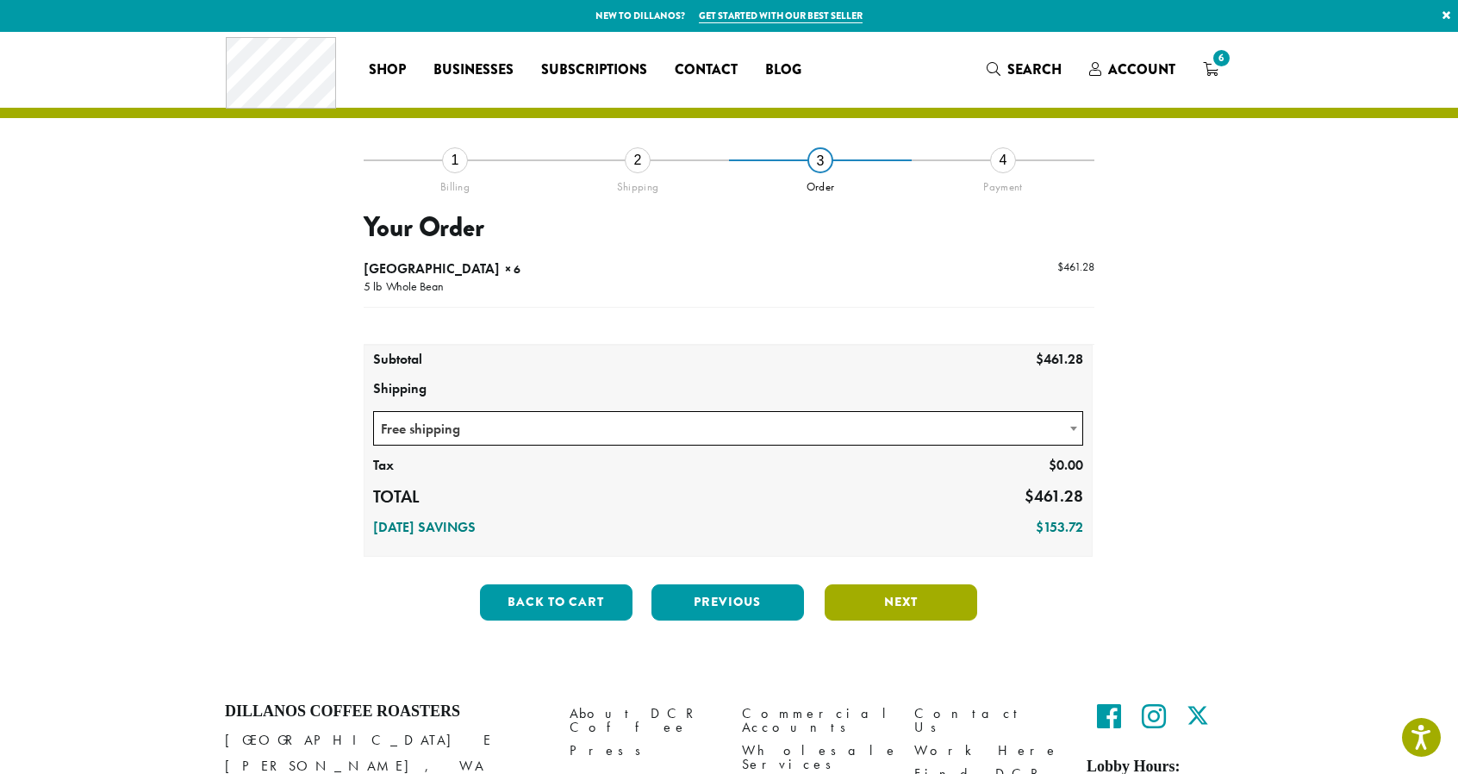
click at [882, 603] on button "Next" at bounding box center [901, 602] width 153 height 36
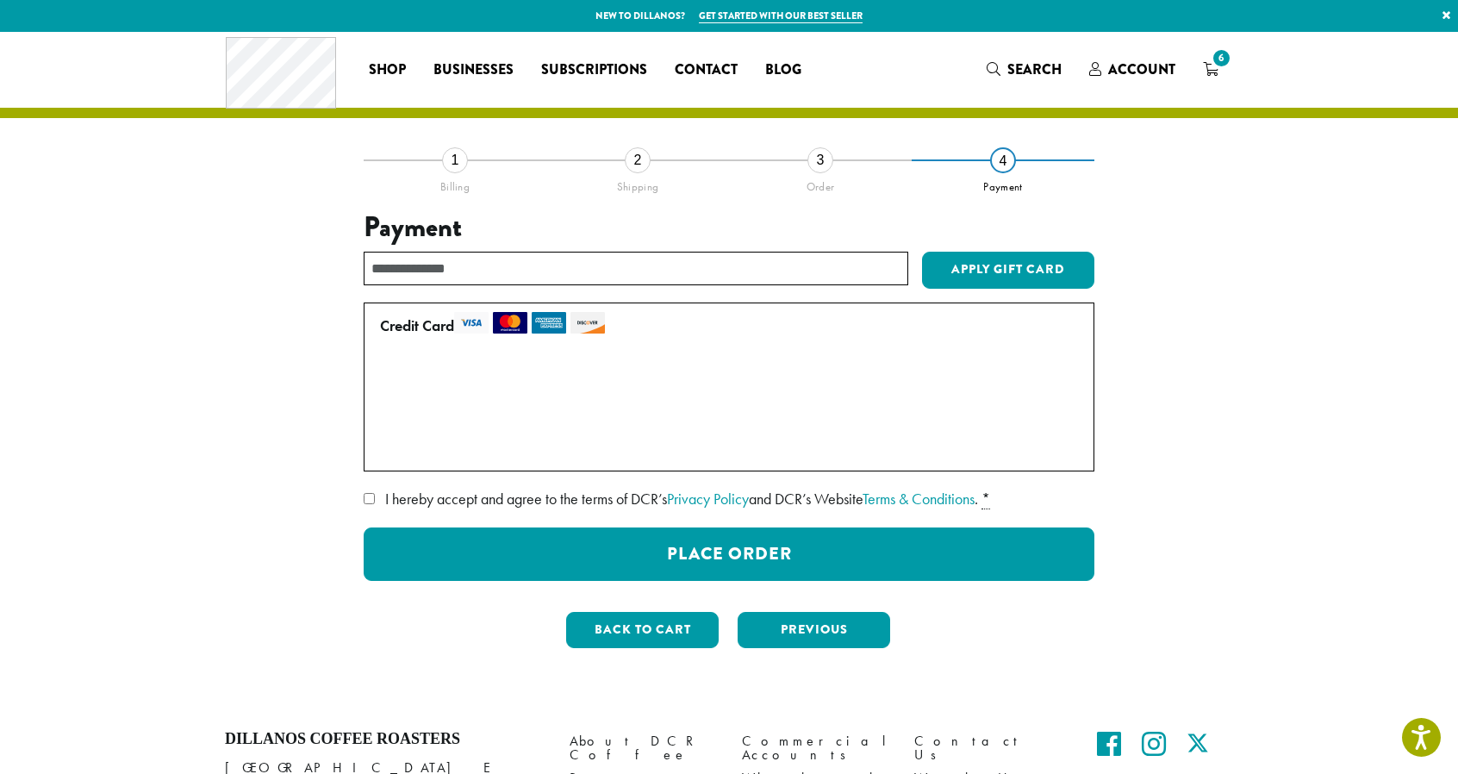
click at [570, 508] on label "I hereby accept and agree to the terms of DCR’s Privacy Policy and DCR’s Websit…" at bounding box center [729, 499] width 731 height 28
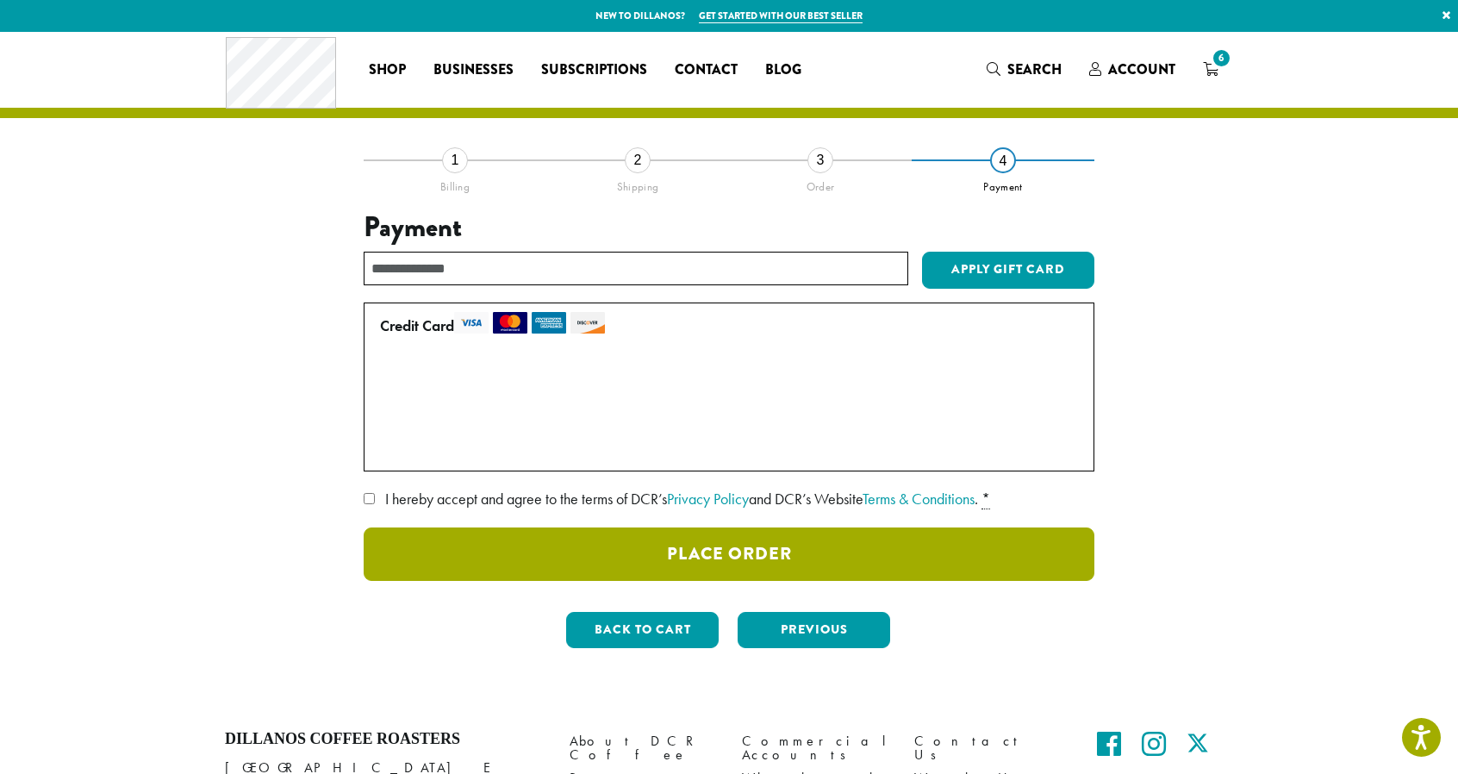
click at [774, 544] on button "Place Order" at bounding box center [729, 553] width 731 height 53
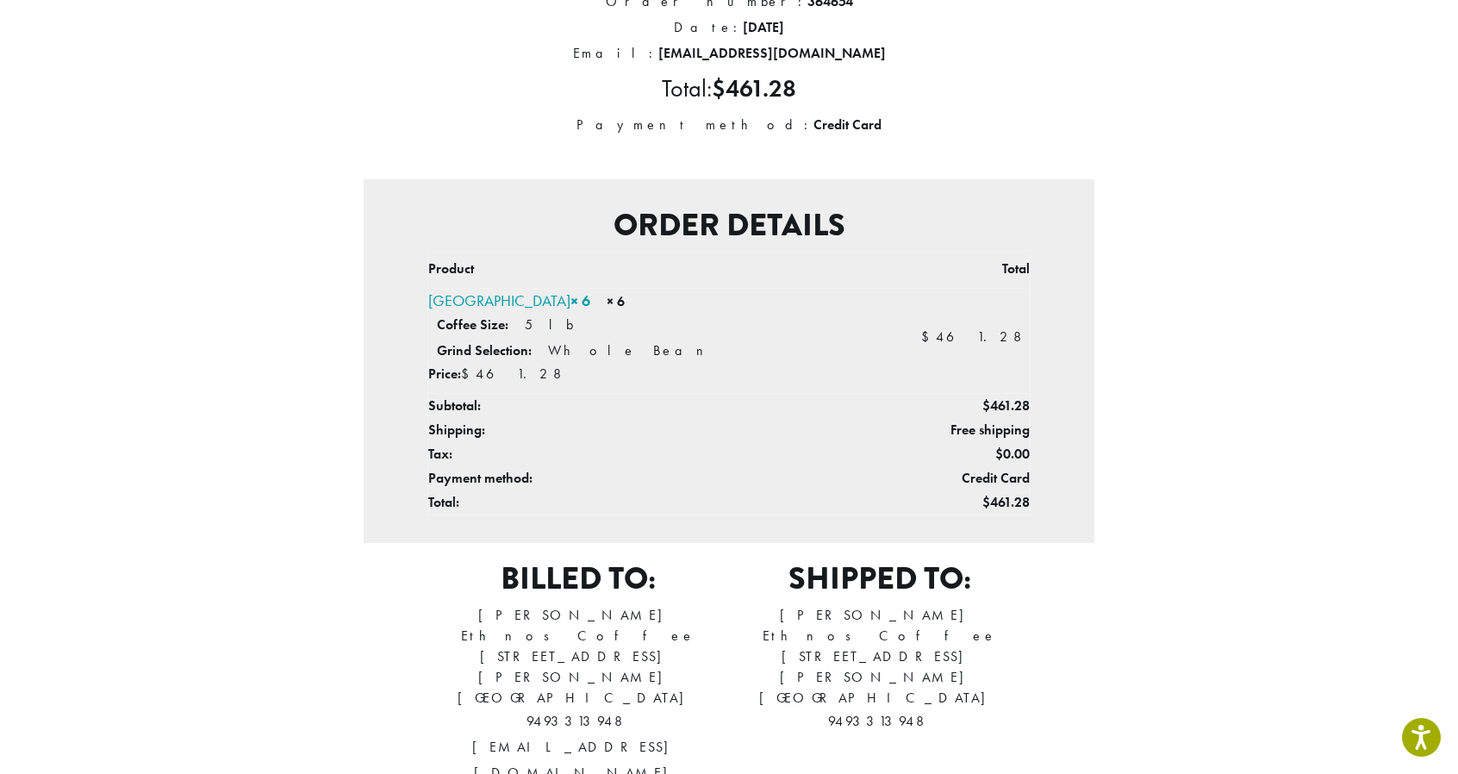
scroll to position [498, 0]
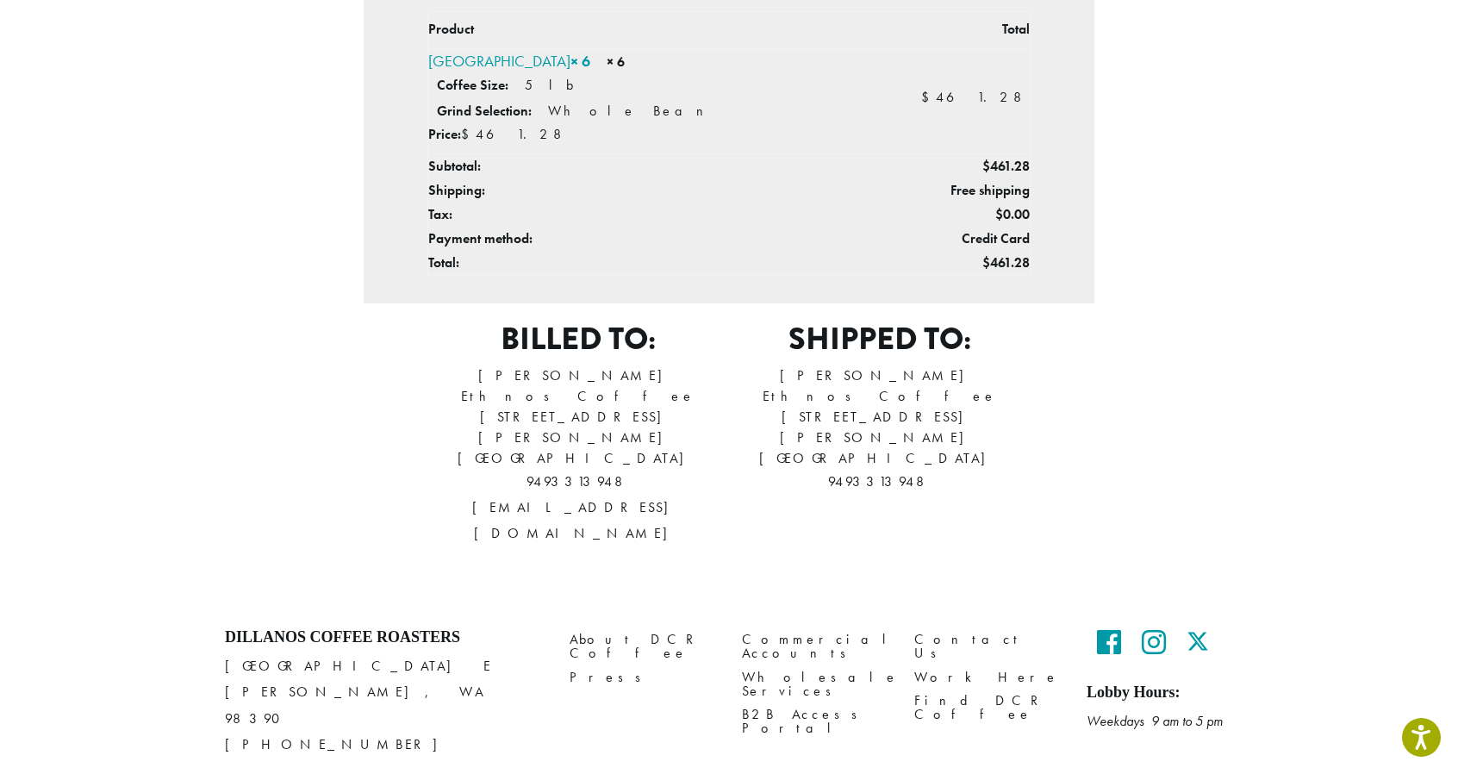
drag, startPoint x: 1265, startPoint y: 607, endPoint x: 1122, endPoint y: 814, distance: 251.5
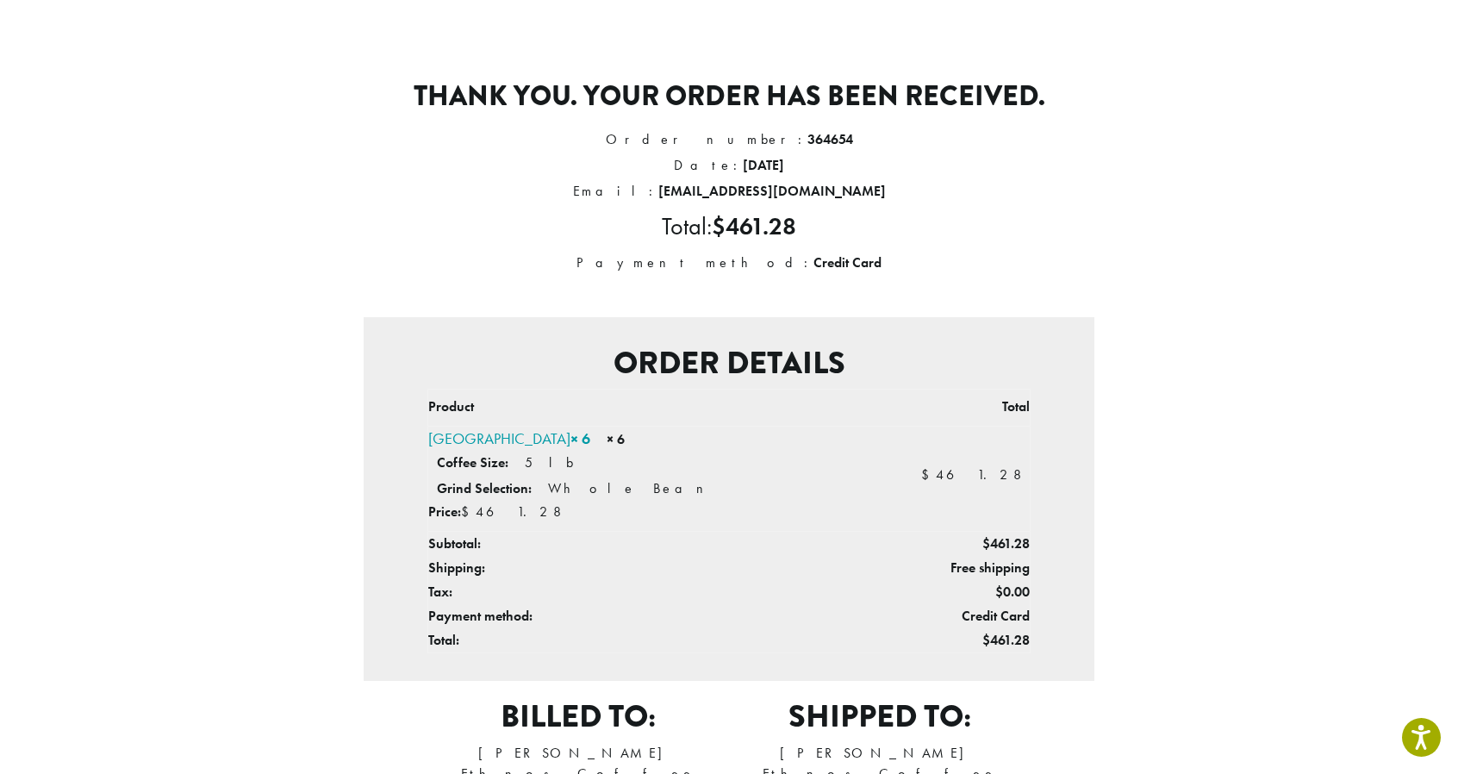
drag, startPoint x: 1159, startPoint y: 398, endPoint x: 1102, endPoint y: 115, distance: 289.1
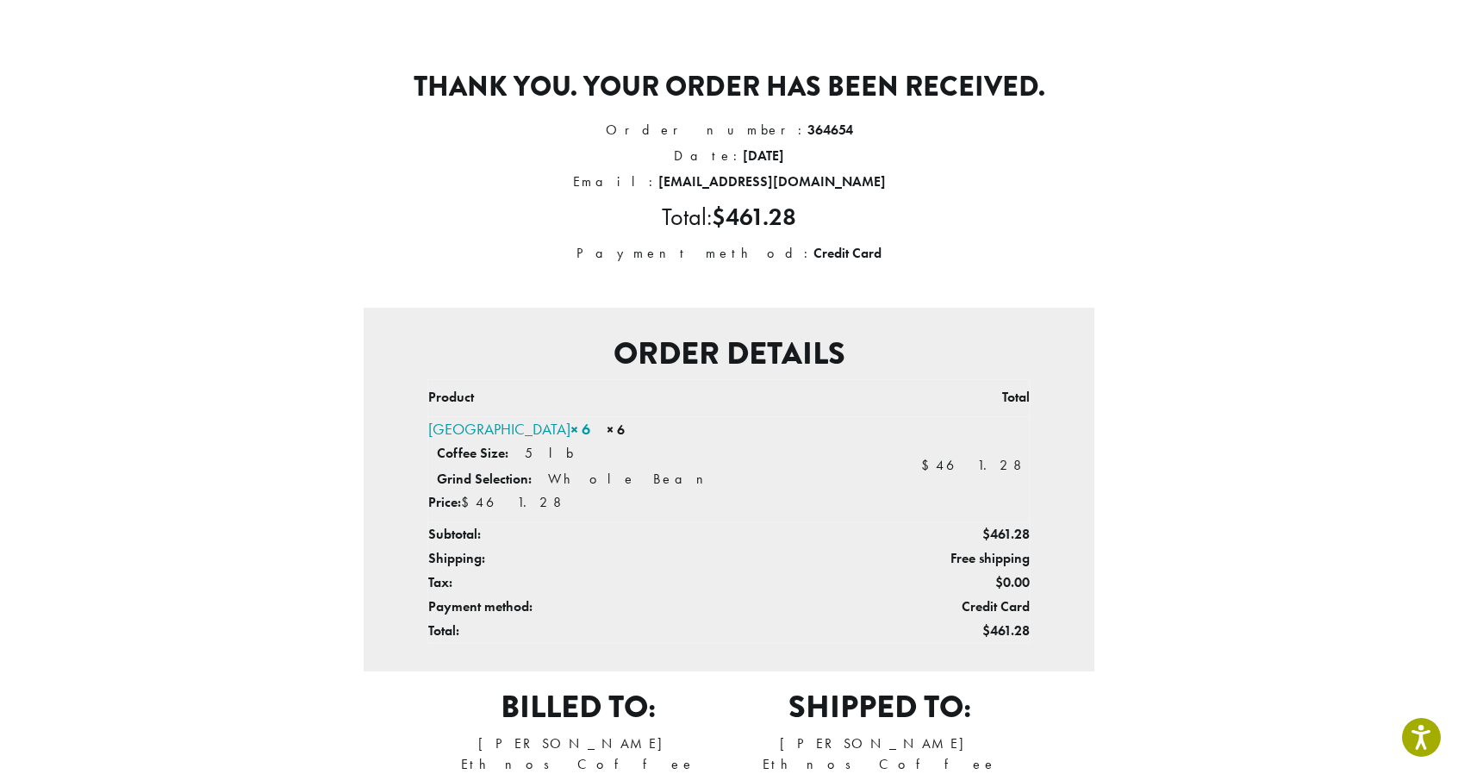
scroll to position [498, 0]
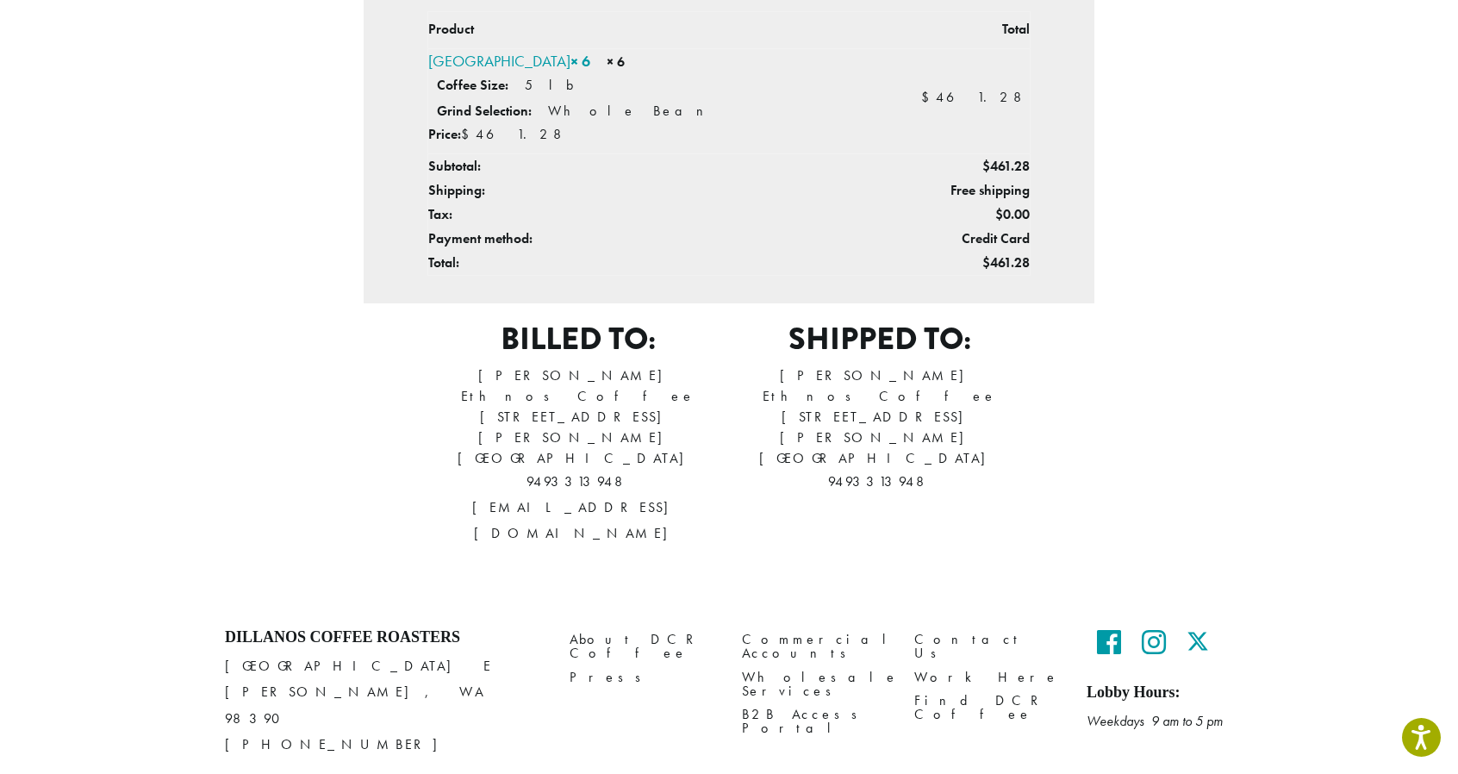
drag, startPoint x: 1156, startPoint y: 458, endPoint x: 1100, endPoint y: 814, distance: 361.1
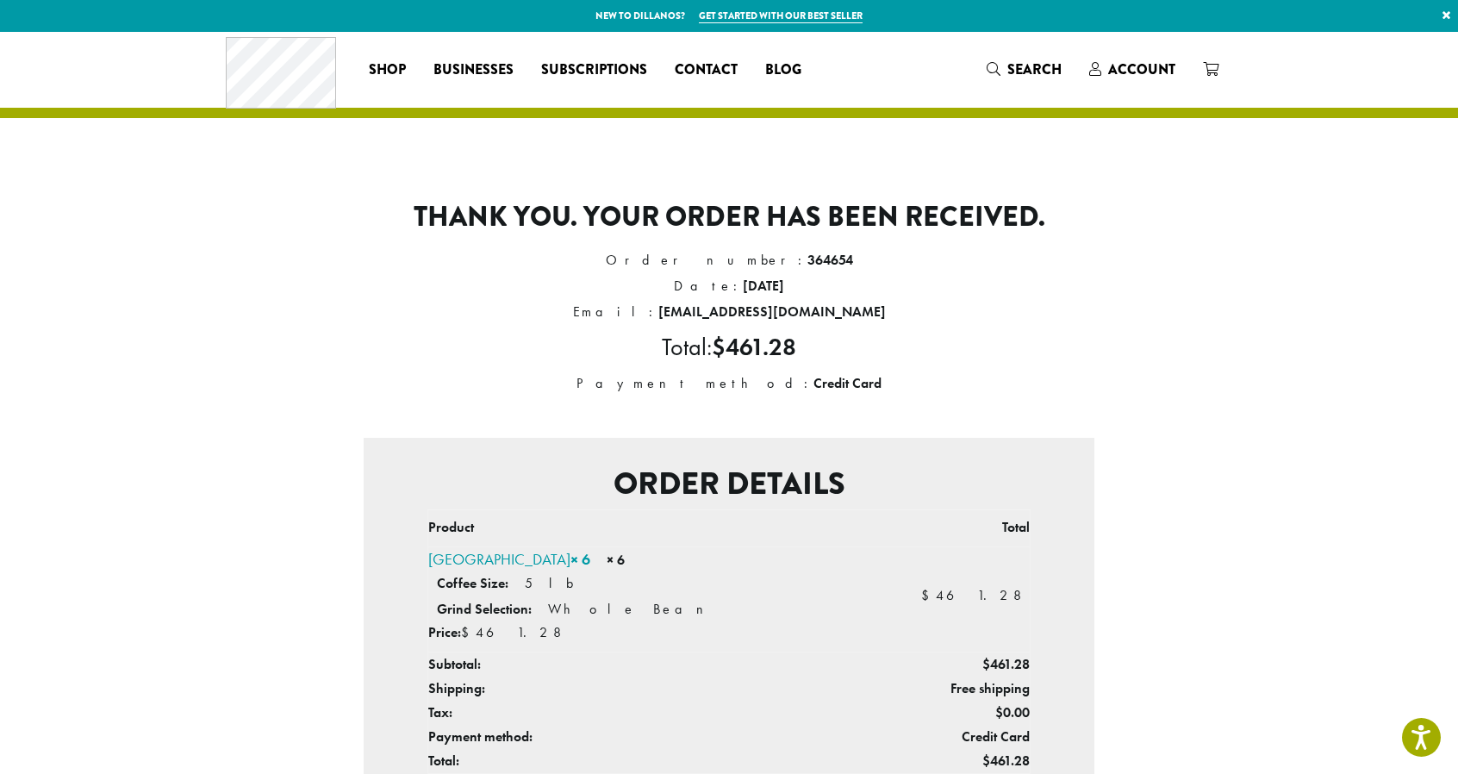
drag, startPoint x: 1273, startPoint y: 626, endPoint x: 1081, endPoint y: -28, distance: 681.7
